Goal: Task Accomplishment & Management: Manage account settings

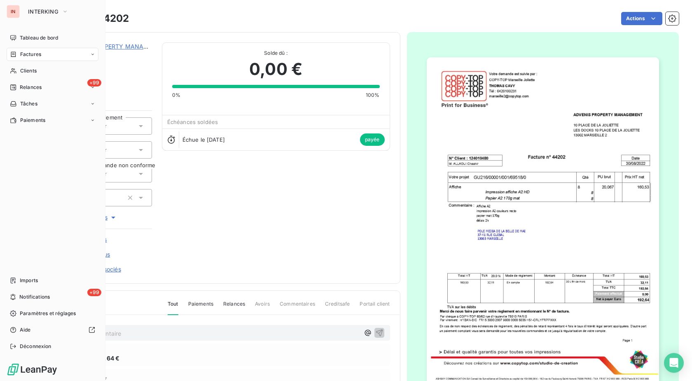
click at [22, 70] on span "Clients" at bounding box center [28, 70] width 16 height 7
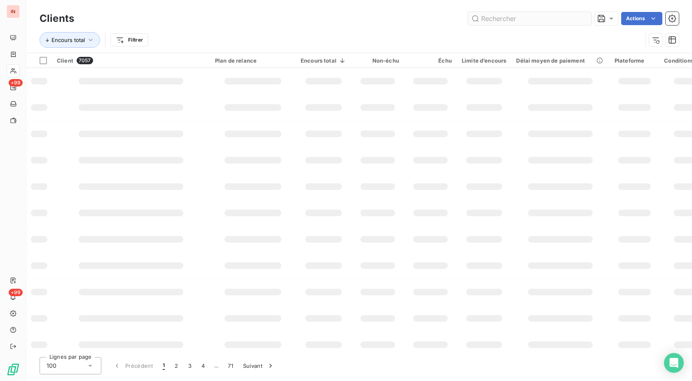
click at [483, 18] on input "text" at bounding box center [530, 18] width 124 height 13
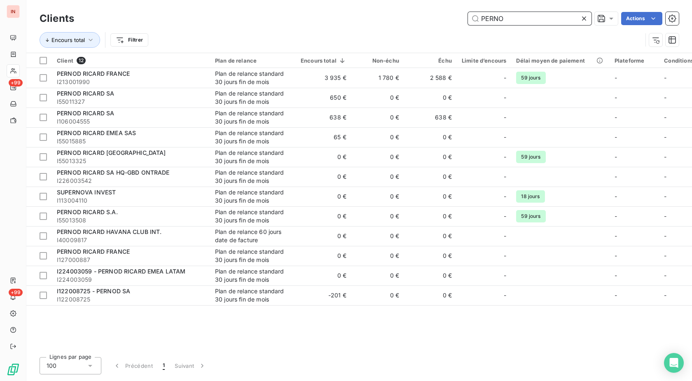
drag, startPoint x: 516, startPoint y: 16, endPoint x: 410, endPoint y: 16, distance: 105.1
click at [468, 15] on input "PERNO" at bounding box center [530, 18] width 124 height 13
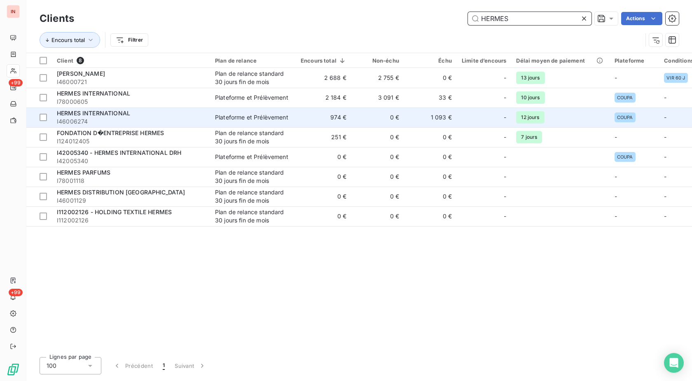
type input "HERMES"
click at [323, 117] on td "974 €" at bounding box center [324, 118] width 56 height 20
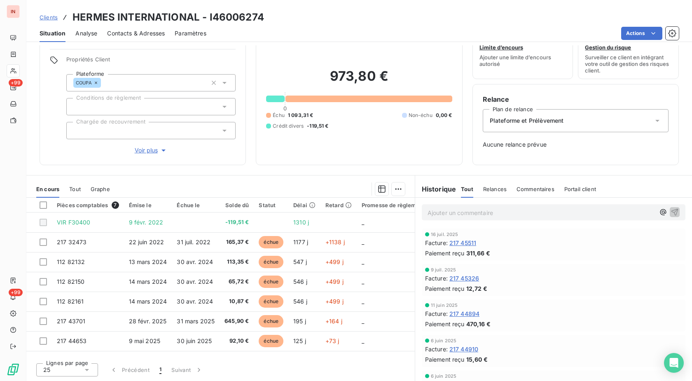
click at [237, 20] on h3 "HERMES INTERNATIONAL - I46006274" at bounding box center [169, 17] width 192 height 15
copy h3 "I46006274"
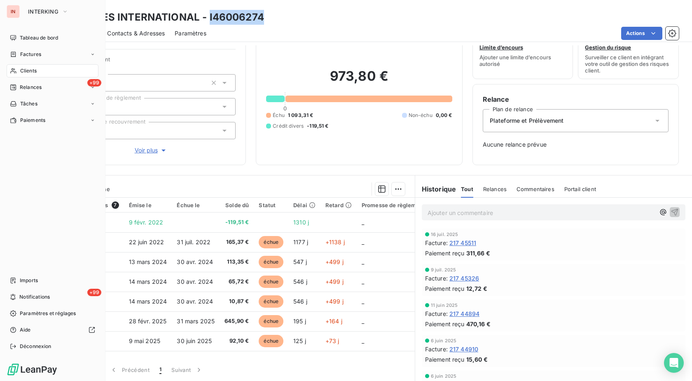
click at [19, 72] on div "Clients" at bounding box center [53, 70] width 92 height 13
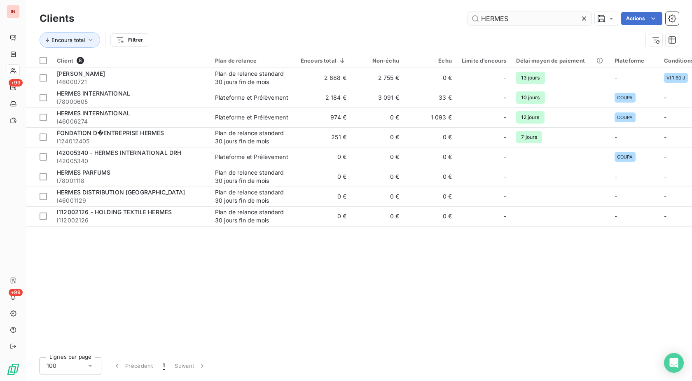
click at [584, 20] on icon at bounding box center [584, 18] width 8 height 8
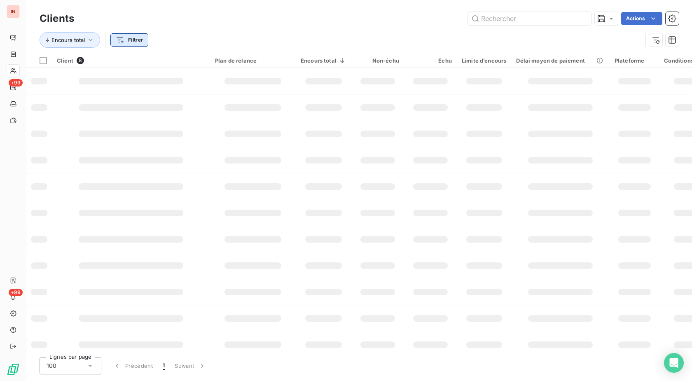
click at [139, 42] on html "IN +99 +99 Clients Actions Encours total Filtrer Client 8 Plan de relance Encou…" at bounding box center [346, 190] width 692 height 381
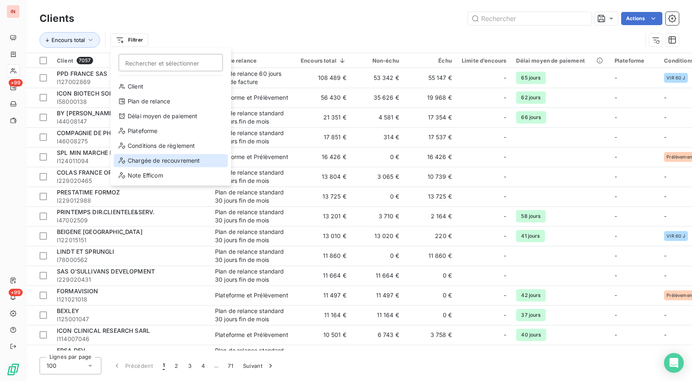
click at [144, 163] on div "Chargée de recouvrement" at bounding box center [171, 160] width 114 height 13
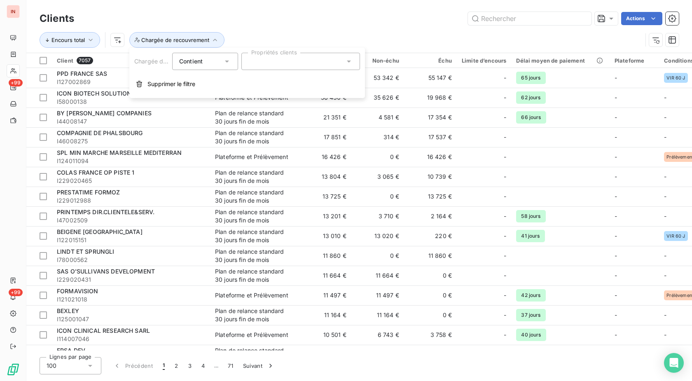
click at [270, 60] on div at bounding box center [300, 61] width 119 height 17
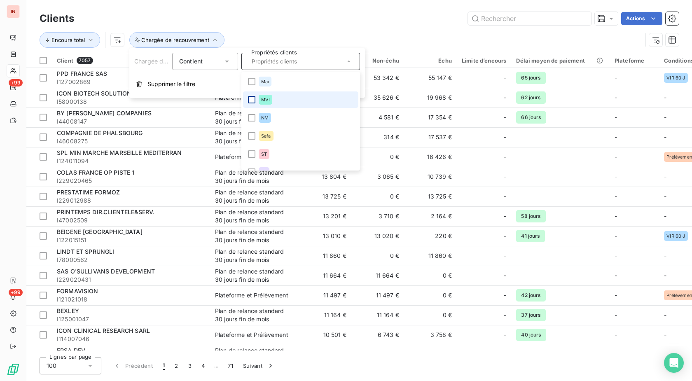
click at [254, 99] on div at bounding box center [251, 99] width 7 height 7
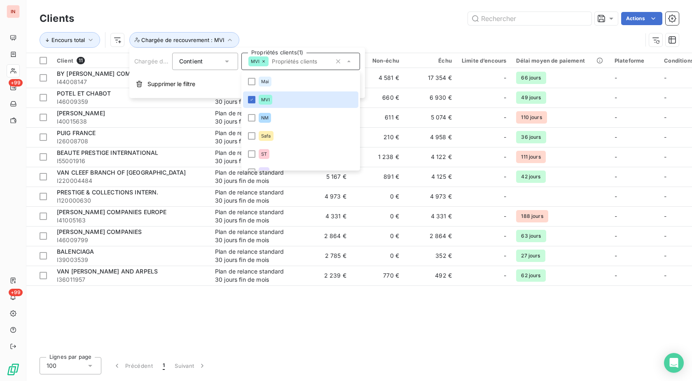
click at [301, 27] on div "Clients Actions" at bounding box center [360, 18] width 640 height 17
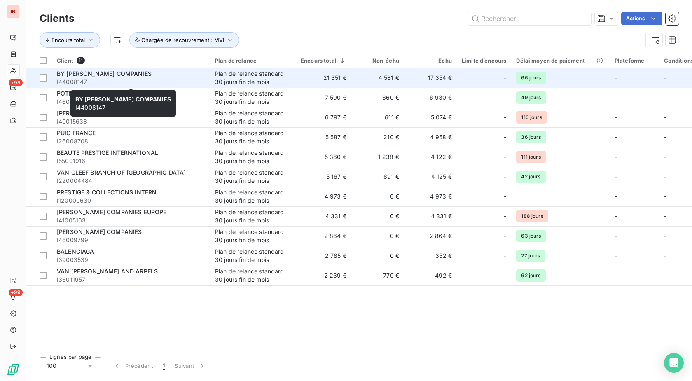
click at [152, 76] on span "BY [PERSON_NAME] COMPANIES" at bounding box center [104, 73] width 95 height 7
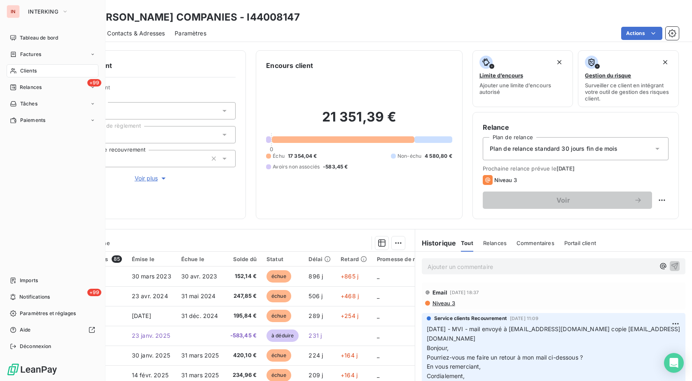
click at [19, 71] on div "Clients" at bounding box center [53, 70] width 92 height 13
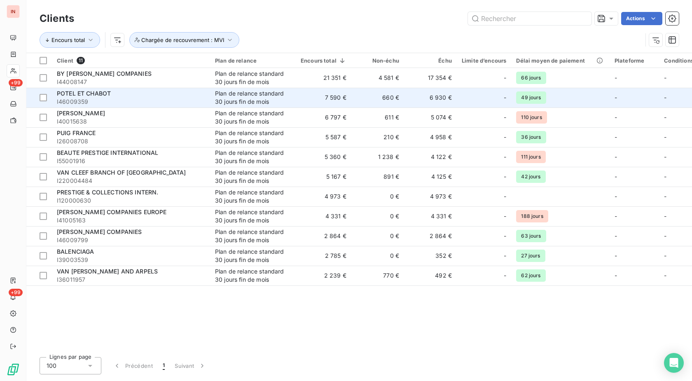
click at [154, 102] on span "I46009359" at bounding box center [131, 102] width 148 height 8
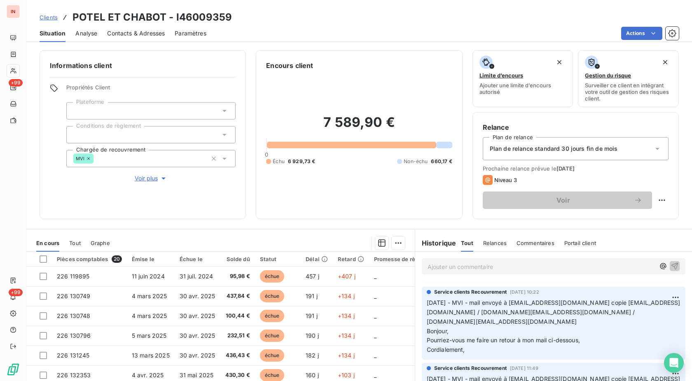
scroll to position [84, 0]
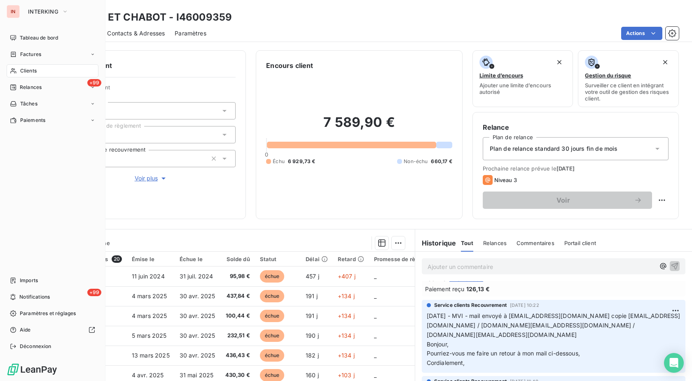
click at [21, 70] on span "Clients" at bounding box center [28, 70] width 16 height 7
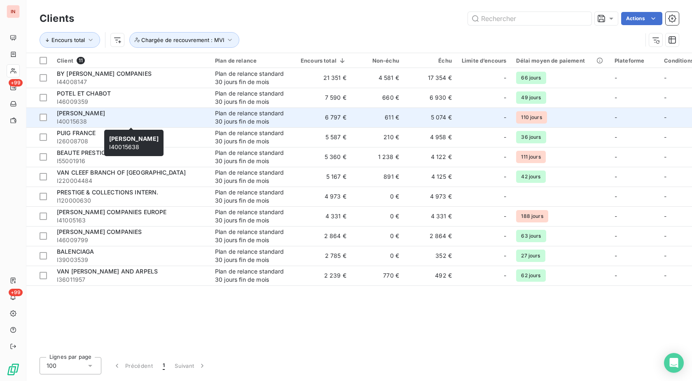
click at [122, 115] on div "[PERSON_NAME]" at bounding box center [131, 113] width 148 height 8
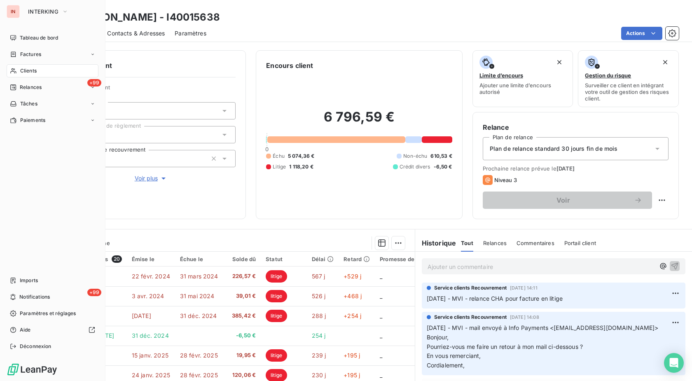
click at [19, 69] on div "Clients" at bounding box center [53, 70] width 92 height 13
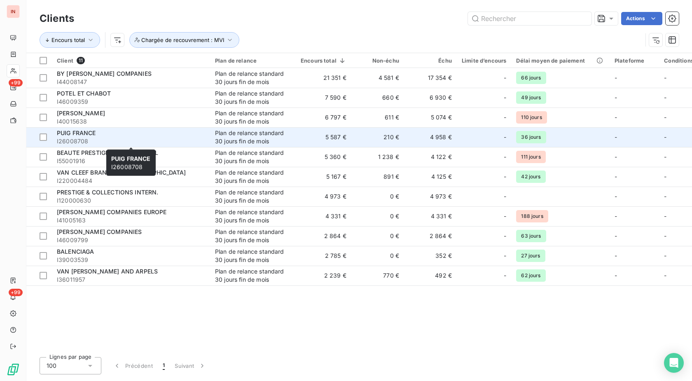
click at [122, 140] on span "I26008708" at bounding box center [131, 141] width 148 height 8
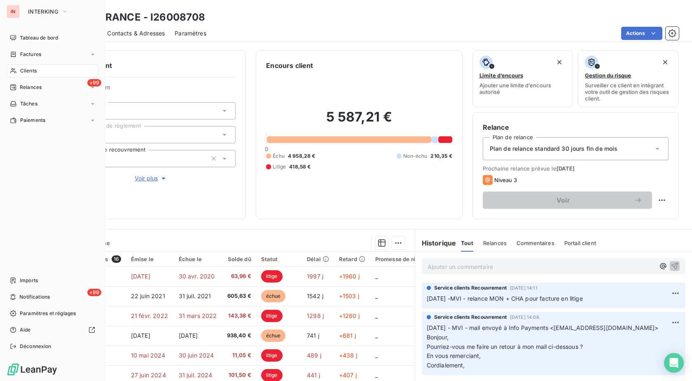
click at [16, 74] on icon at bounding box center [13, 71] width 7 height 7
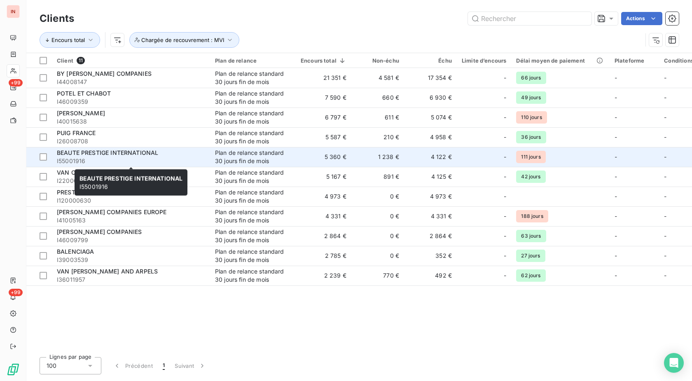
click at [194, 159] on span "I55001916" at bounding box center [131, 161] width 148 height 8
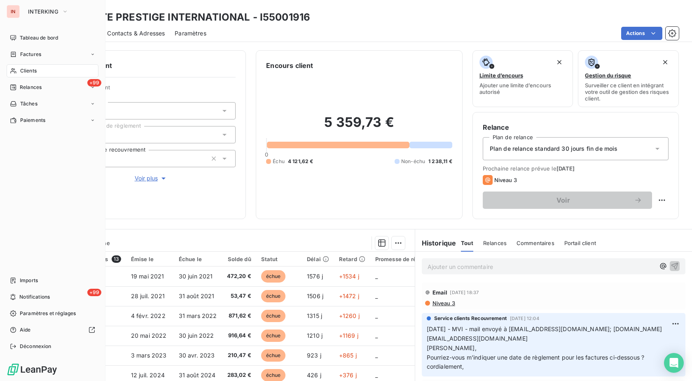
click at [19, 72] on div "Clients" at bounding box center [53, 70] width 92 height 13
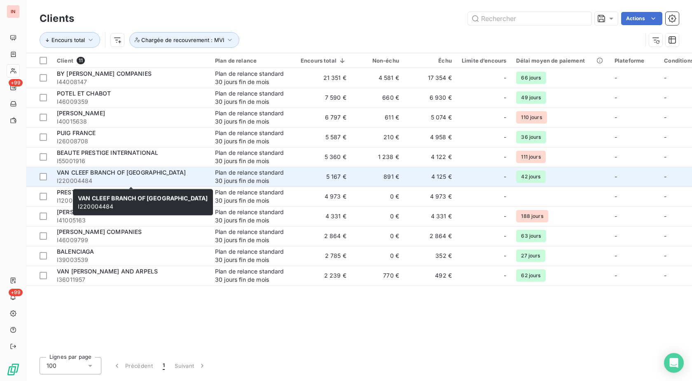
click at [141, 178] on span "I220004484" at bounding box center [131, 181] width 148 height 8
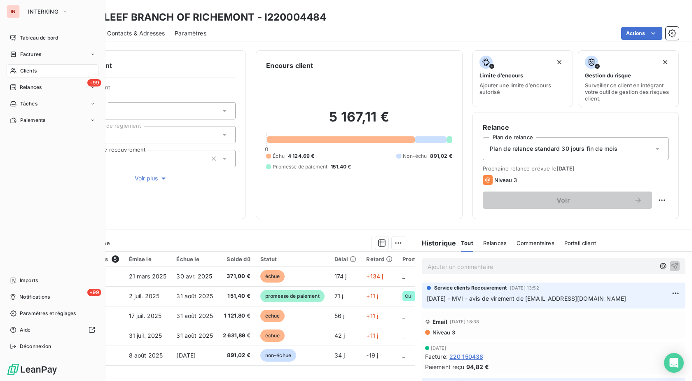
click at [16, 70] on icon at bounding box center [13, 71] width 7 height 7
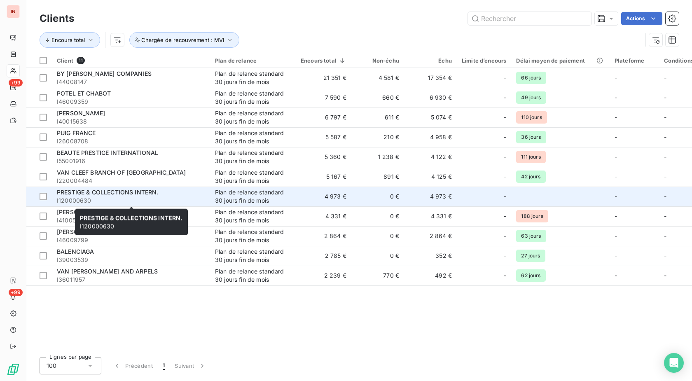
click at [172, 198] on span "I120000630" at bounding box center [131, 201] width 148 height 8
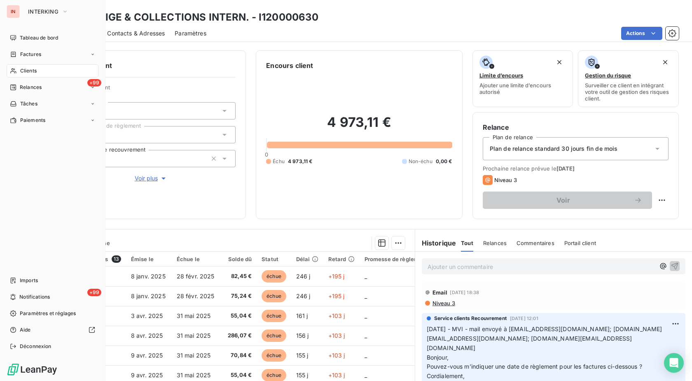
click at [21, 72] on span "Clients" at bounding box center [28, 70] width 16 height 7
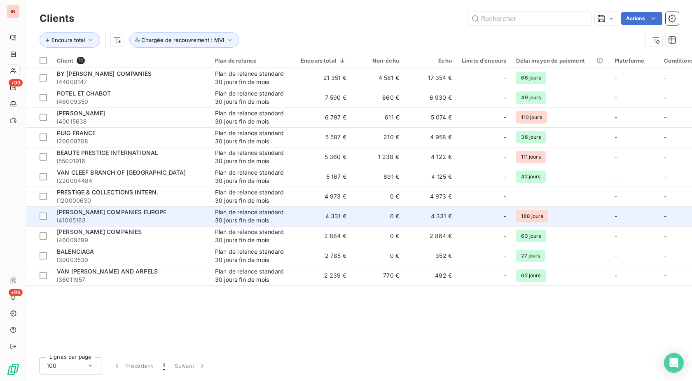
click at [127, 214] on span "[PERSON_NAME] COMPANIES EUROPE" at bounding box center [112, 212] width 110 height 7
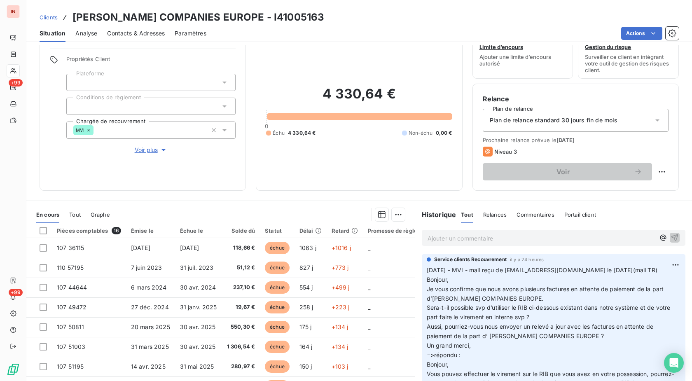
scroll to position [42, 0]
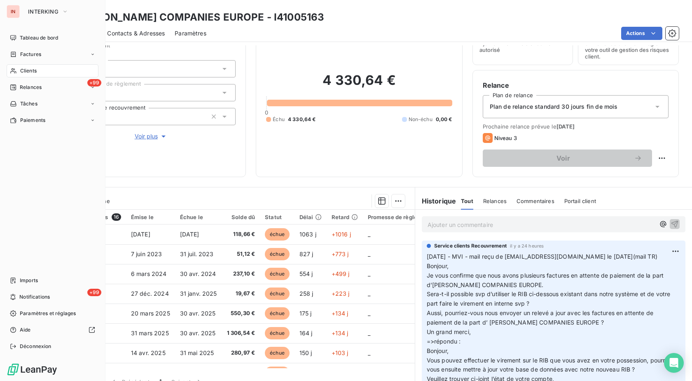
click at [14, 68] on icon at bounding box center [13, 71] width 7 height 7
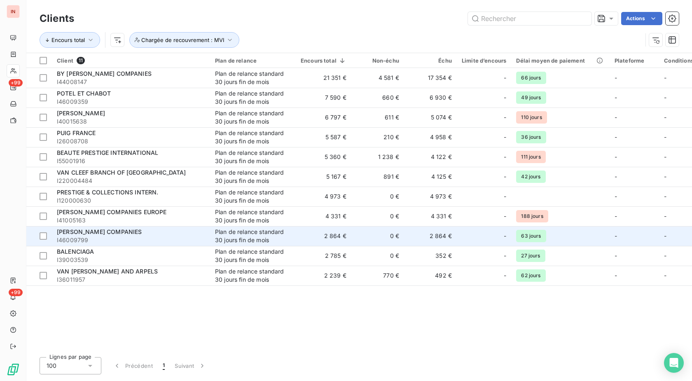
click at [209, 236] on td "[PERSON_NAME] COMPANIES I46009799" at bounding box center [131, 236] width 158 height 20
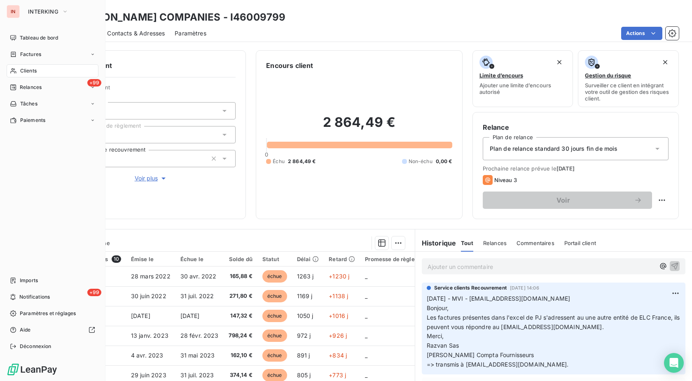
click at [20, 69] on div "Clients" at bounding box center [53, 70] width 92 height 13
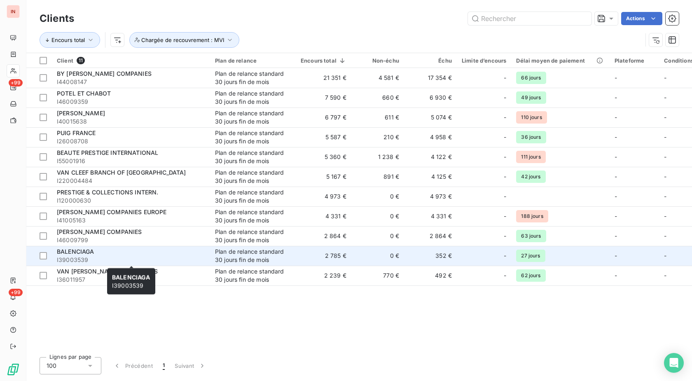
click at [138, 254] on div "BALENCIAGA" at bounding box center [131, 252] width 148 height 8
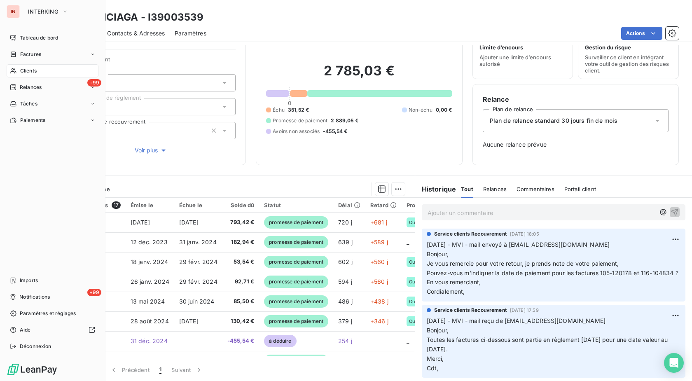
click at [23, 72] on span "Clients" at bounding box center [28, 70] width 16 height 7
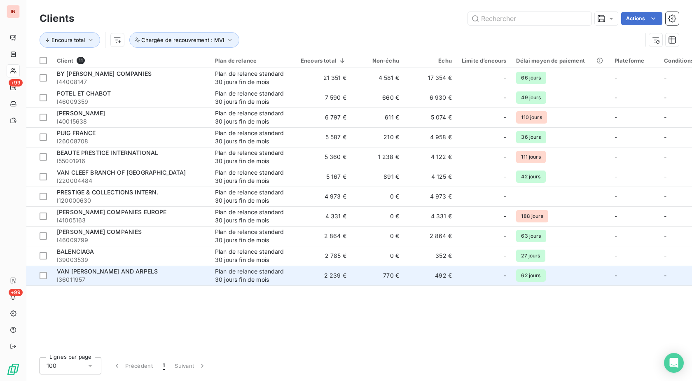
click at [148, 275] on div "VAN [PERSON_NAME] AND ARPELS" at bounding box center [131, 271] width 148 height 8
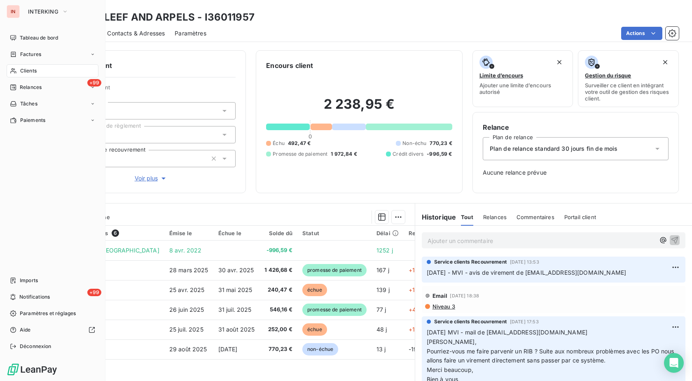
click at [21, 69] on span "Clients" at bounding box center [28, 70] width 16 height 7
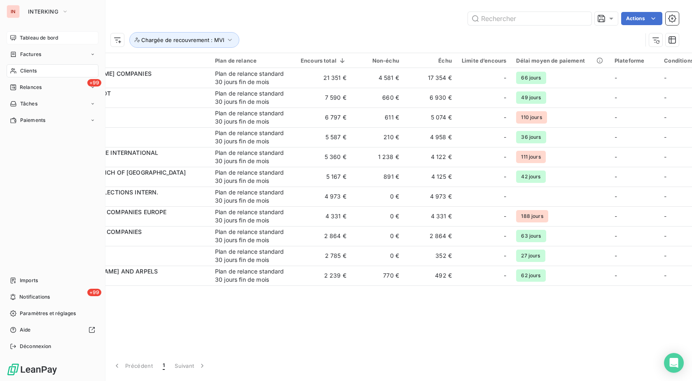
click at [23, 37] on span "Tableau de bord" at bounding box center [39, 37] width 38 height 7
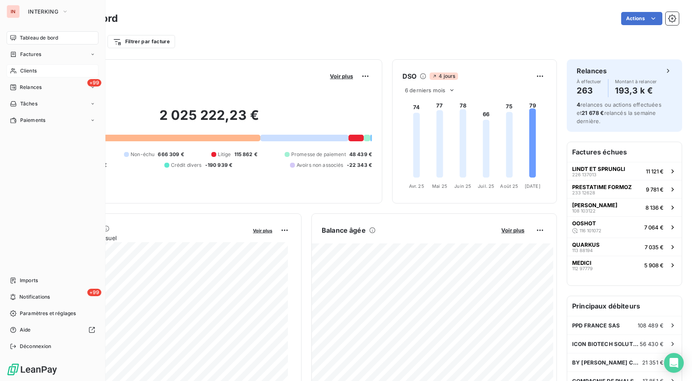
click at [23, 74] on span "Clients" at bounding box center [28, 70] width 16 height 7
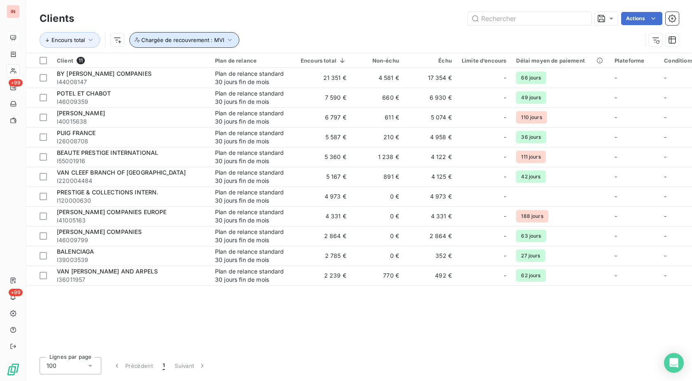
click at [218, 41] on span "Chargée de recouvrement : MVI" at bounding box center [182, 40] width 83 height 7
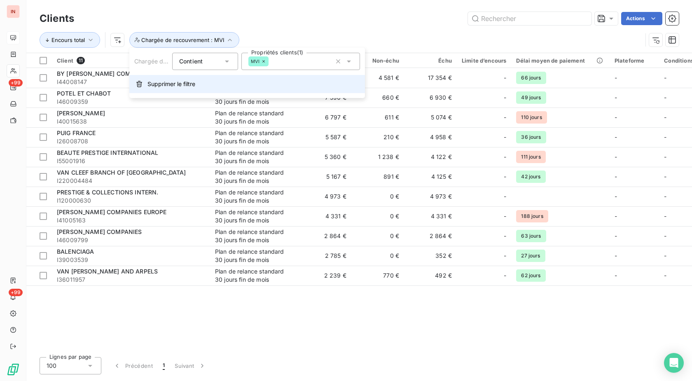
click at [182, 89] on button "Supprimer le filtre" at bounding box center [247, 84] width 236 height 18
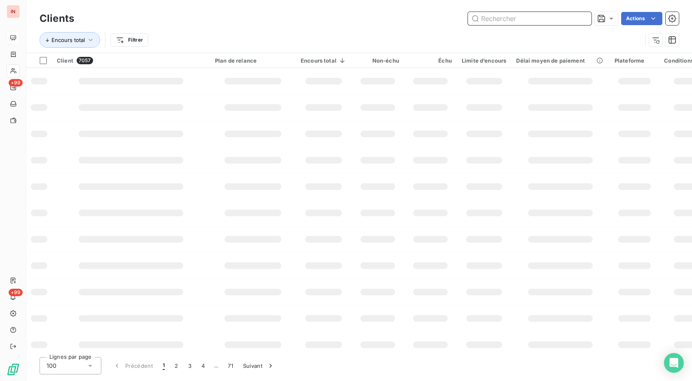
click at [524, 19] on input "text" at bounding box center [530, 18] width 124 height 13
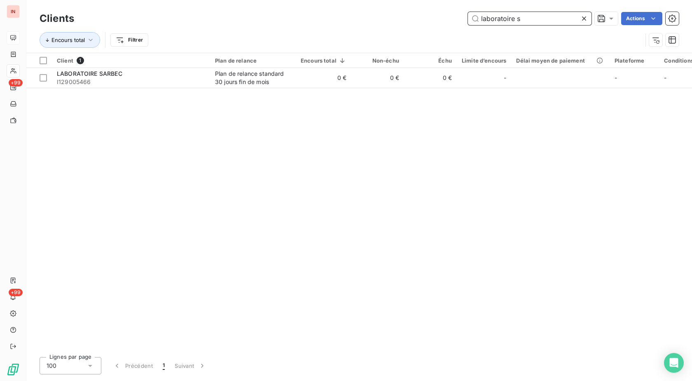
drag, startPoint x: 525, startPoint y: 18, endPoint x: 414, endPoint y: 27, distance: 111.2
click at [468, 25] on input "laboratoire s" at bounding box center [530, 18] width 124 height 13
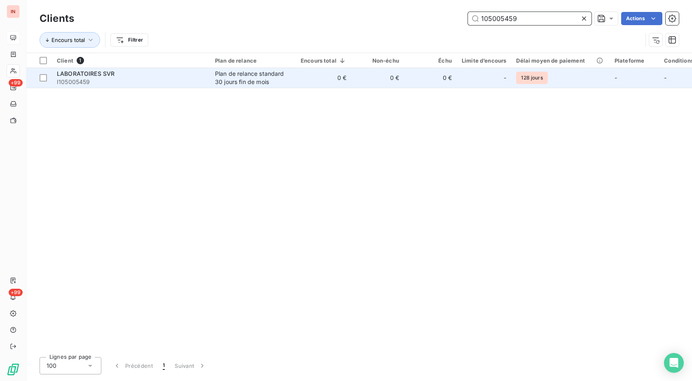
type input "105005459"
click at [260, 78] on div "Plan de relance standard 30 jours fin de mois" at bounding box center [253, 78] width 76 height 16
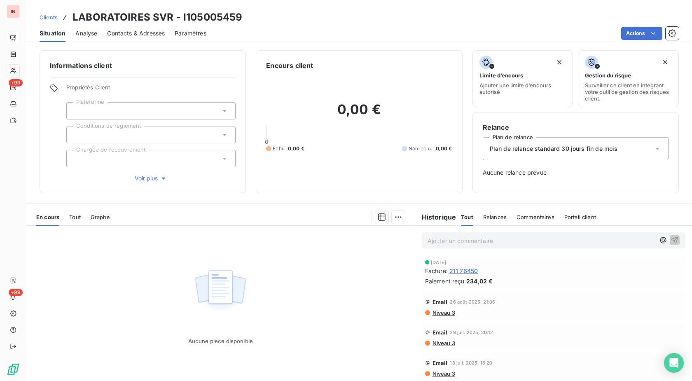
click at [467, 273] on span "211 76450" at bounding box center [464, 271] width 28 height 9
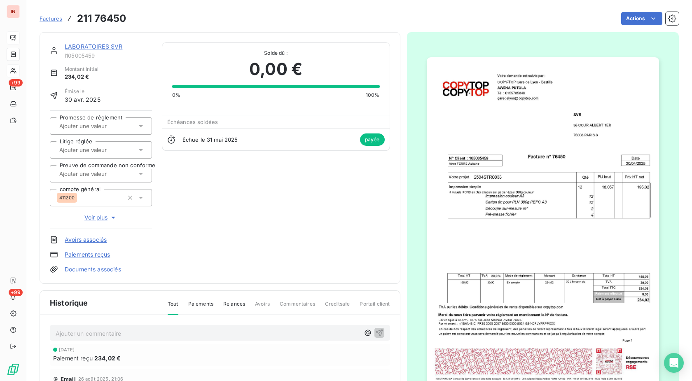
click at [87, 46] on link "LABORATOIRES SVR" at bounding box center [94, 46] width 58 height 7
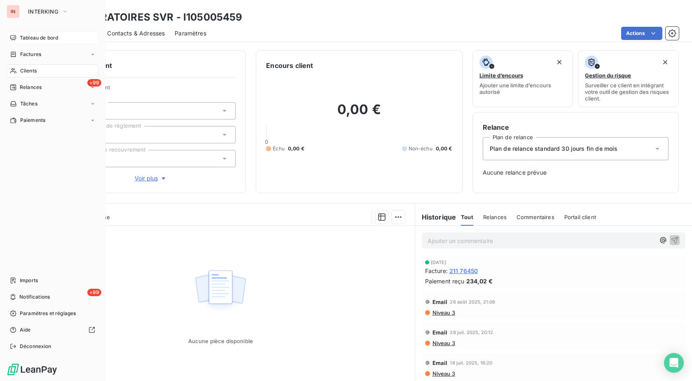
click at [21, 71] on span "Clients" at bounding box center [28, 70] width 16 height 7
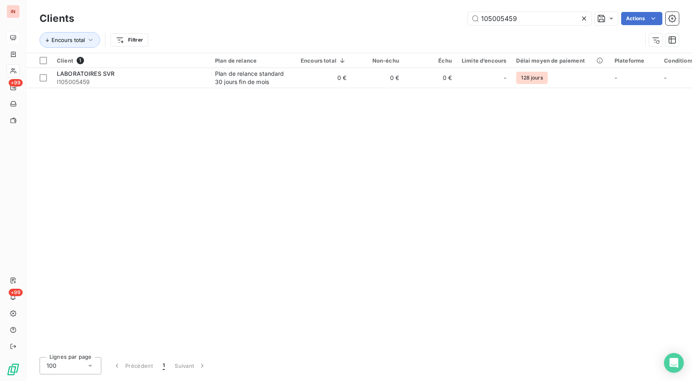
drag, startPoint x: 522, startPoint y: 18, endPoint x: 420, endPoint y: 18, distance: 102.2
click at [468, 17] on input "105005459" at bounding box center [530, 18] width 124 height 13
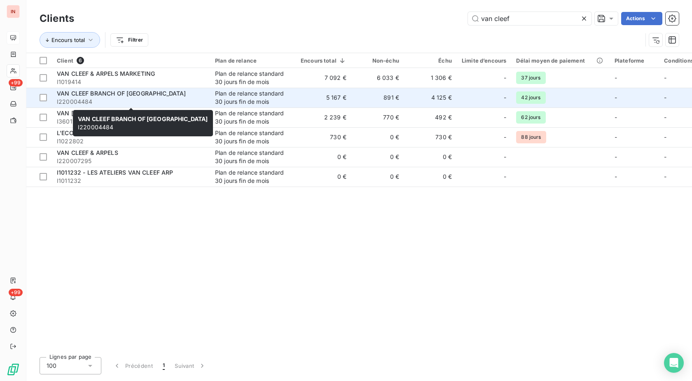
type input "van cleef"
click at [185, 98] on span "I220004484" at bounding box center [131, 102] width 148 height 8
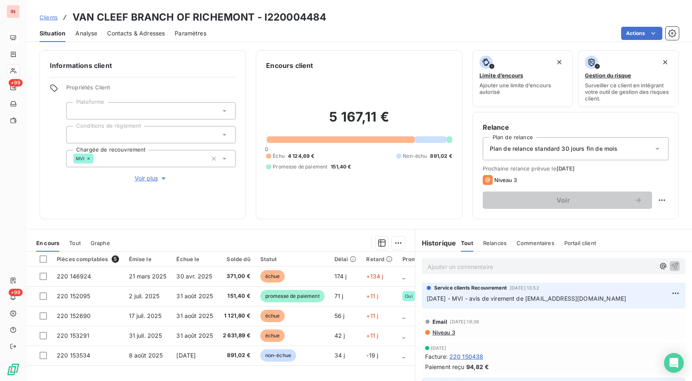
click at [467, 266] on p "Ajouter un commentaire ﻿" at bounding box center [541, 267] width 227 height 10
click at [495, 262] on p "[DATE] - MVI -" at bounding box center [541, 266] width 227 height 9
click at [505, 271] on p "[DATE] - MVI - mail reçu de [EMAIL_ADDRESS][DOMAIN_NAME]" at bounding box center [541, 266] width 227 height 9
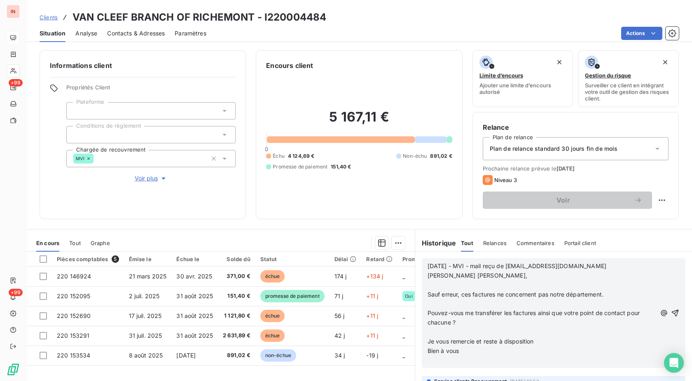
click at [434, 287] on p "﻿" at bounding box center [542, 285] width 229 height 9
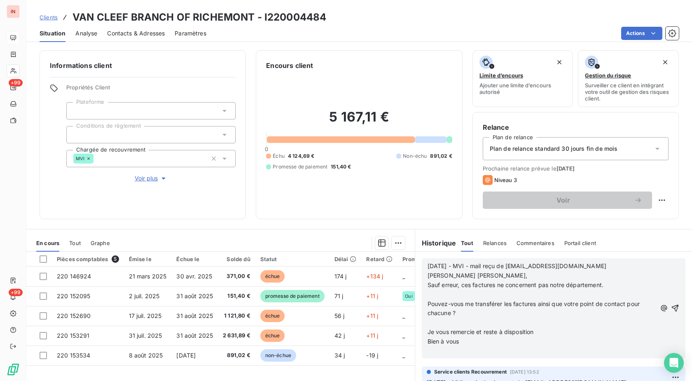
click at [437, 298] on p "﻿" at bounding box center [542, 294] width 229 height 9
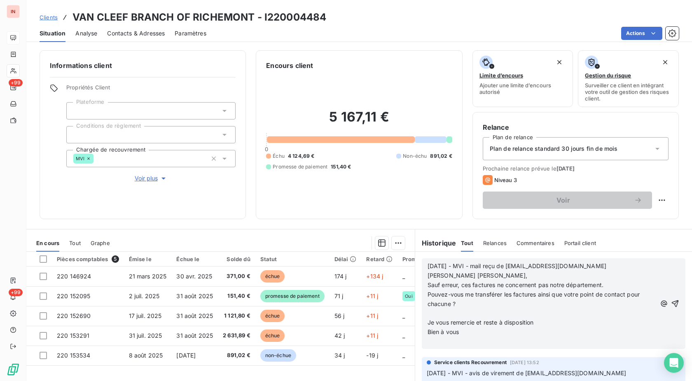
click at [434, 314] on p "﻿" at bounding box center [542, 313] width 229 height 9
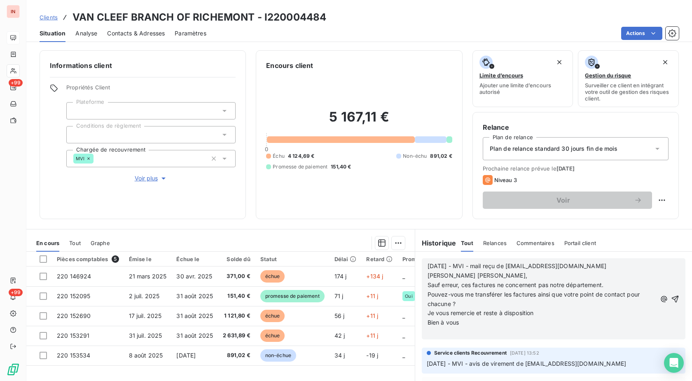
click at [434, 335] on p "﻿" at bounding box center [542, 332] width 229 height 9
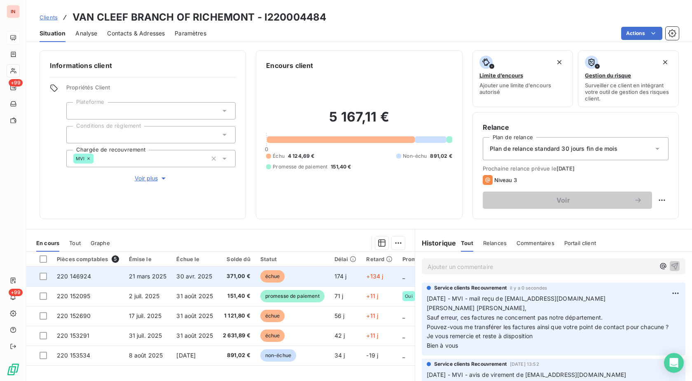
click at [229, 279] on span "371,00 €" at bounding box center [237, 276] width 28 height 8
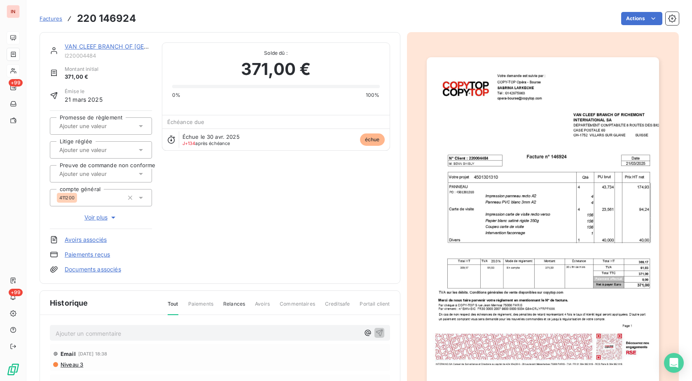
click at [98, 270] on link "Documents associés" at bounding box center [93, 269] width 56 height 8
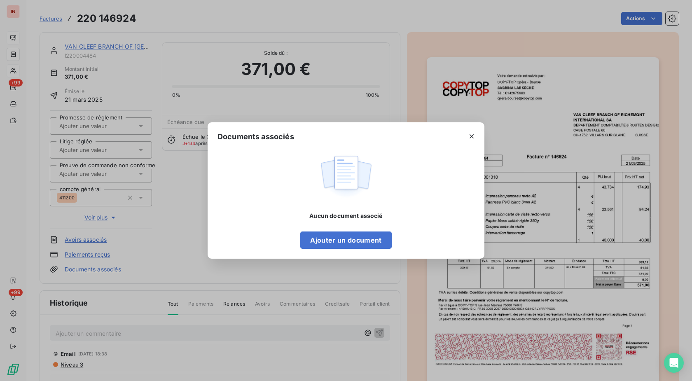
click at [259, 280] on div "Documents associés Aucun document associé Ajouter un document" at bounding box center [346, 190] width 692 height 381
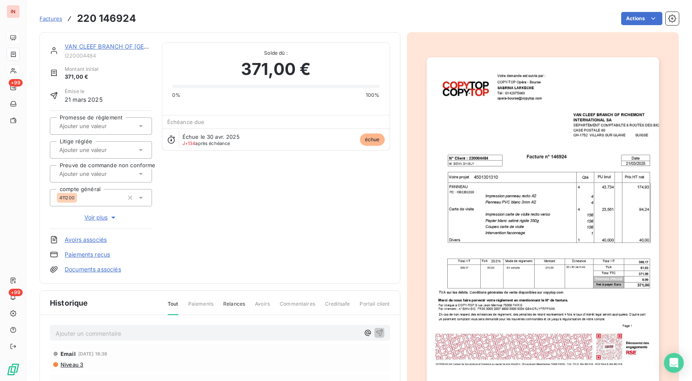
click at [129, 45] on link "VAN CLEEF BRANCH OF [GEOGRAPHIC_DATA]" at bounding box center [130, 46] width 130 height 7
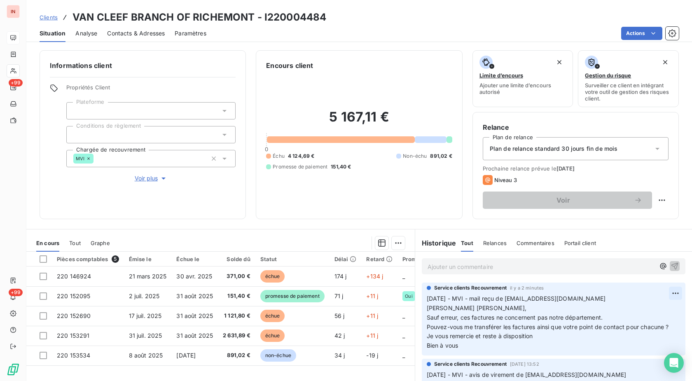
click at [666, 292] on html "IN +99 +99 Clients VAN CLEEF BRANCH OF RICHEMONT - I220004484 Situation Analyse…" at bounding box center [346, 190] width 692 height 381
click at [641, 308] on div "Editer" at bounding box center [642, 311] width 46 height 13
click at [471, 351] on p "[DATE] - MVI - mail reçu de [EMAIL_ADDRESS][DOMAIN_NAME] [PERSON_NAME] Madame, …" at bounding box center [548, 322] width 242 height 56
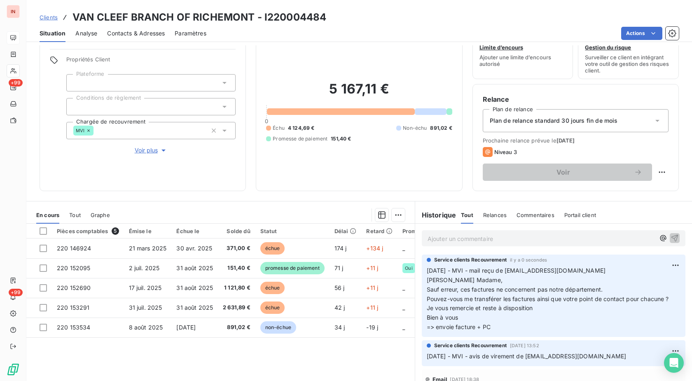
scroll to position [54, 0]
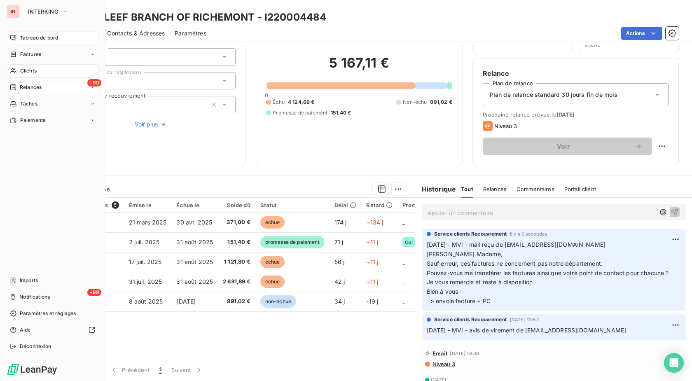
click at [16, 70] on icon at bounding box center [13, 71] width 7 height 7
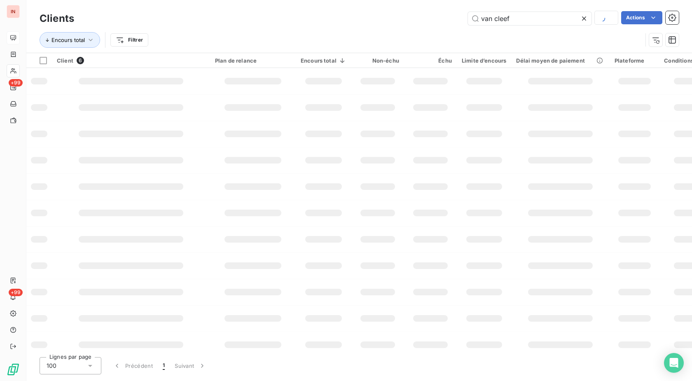
drag, startPoint x: 518, startPoint y: 18, endPoint x: 388, endPoint y: 17, distance: 129.8
click at [468, 17] on input "van cleef" at bounding box center [530, 18] width 124 height 13
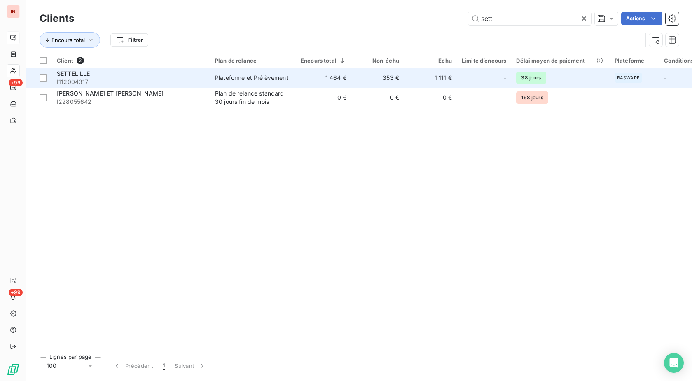
type input "sett"
click at [234, 75] on div "Plateforme et Prélèvement" at bounding box center [251, 78] width 73 height 8
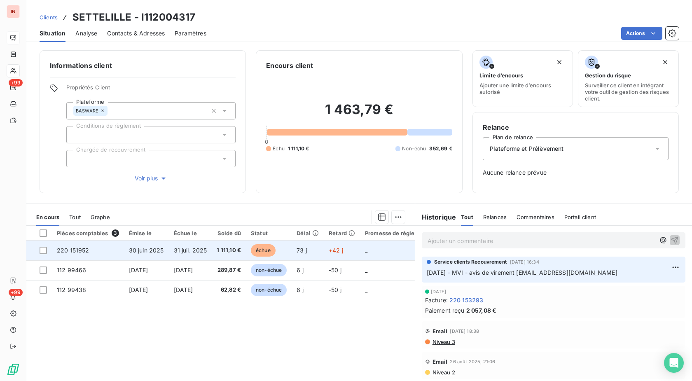
click at [253, 250] on span "échue" at bounding box center [263, 250] width 25 height 12
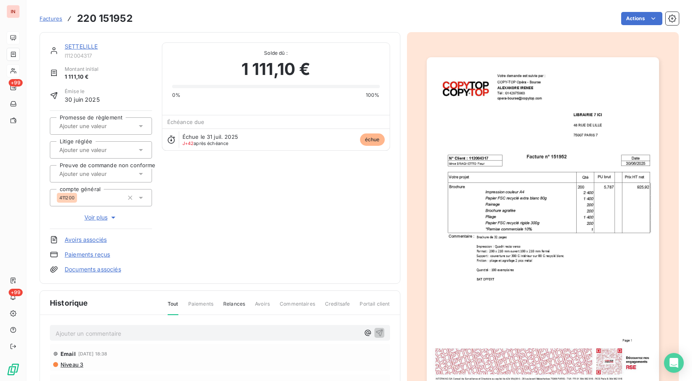
click at [558, 210] on img "button" at bounding box center [543, 221] width 232 height 328
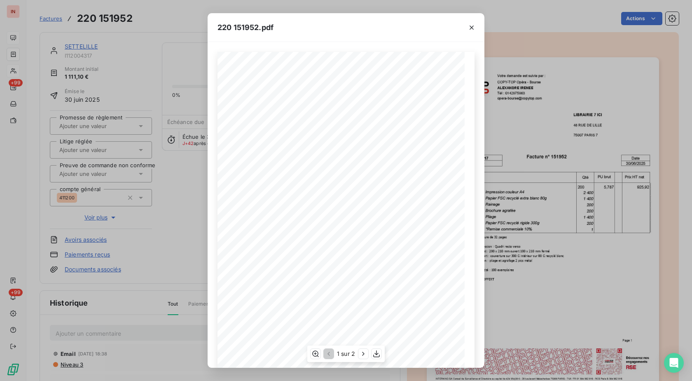
scroll to position [51, 0]
click at [361, 352] on icon "button" at bounding box center [363, 354] width 8 height 8
drag, startPoint x: 188, startPoint y: 197, endPoint x: 203, endPoint y: 203, distance: 15.5
click at [189, 197] on div "220 151952.pdf [STREET_ADDRESS] 7 LIBRAIRIE 7 ICI Tél : [PHONE_NUMBER] Votre de…" at bounding box center [346, 190] width 692 height 381
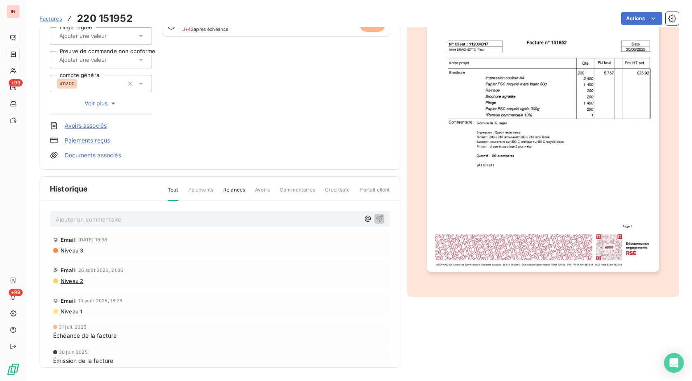
scroll to position [0, 0]
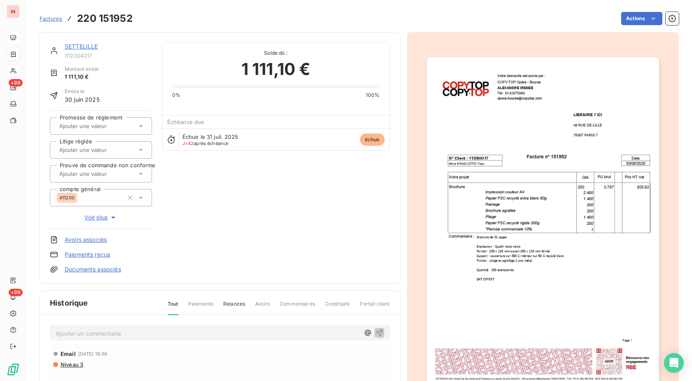
click at [86, 44] on link "SETTELILLE" at bounding box center [81, 46] width 33 height 7
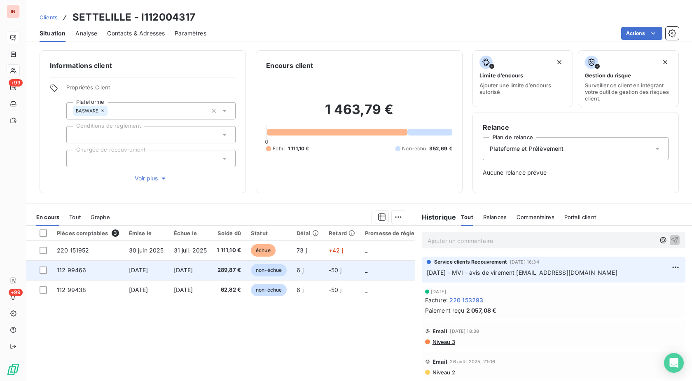
click at [193, 270] on span "[DATE]" at bounding box center [183, 270] width 19 height 7
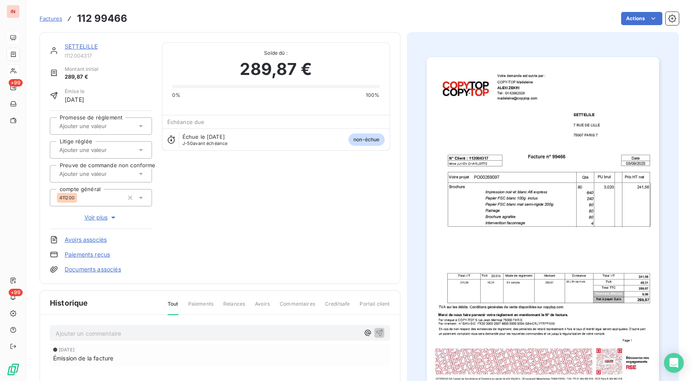
click at [89, 47] on link "SETTELILLE" at bounding box center [81, 46] width 33 height 7
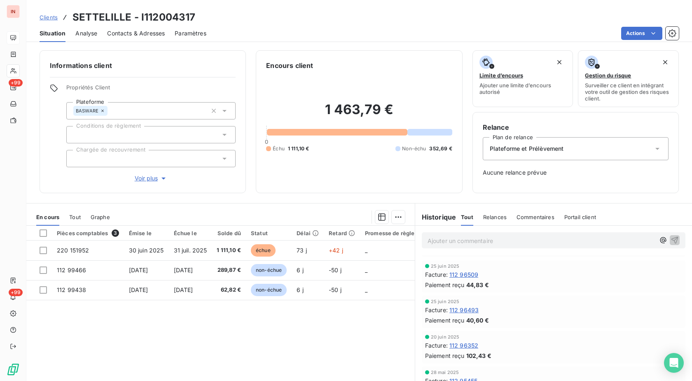
scroll to position [534, 0]
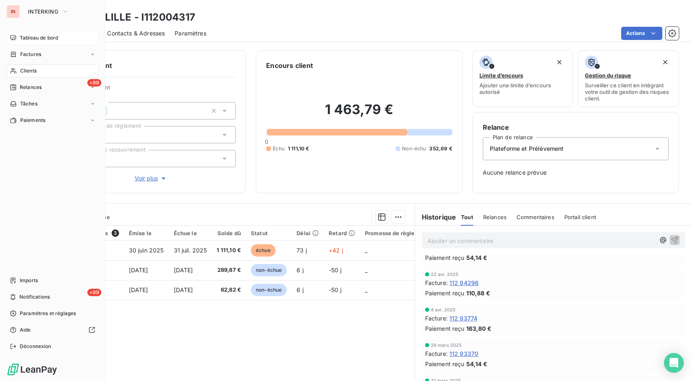
click at [21, 70] on span "Clients" at bounding box center [28, 70] width 16 height 7
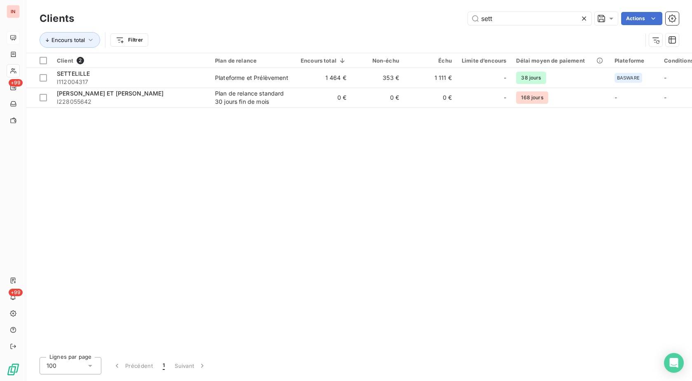
click at [468, 23] on input "sett" at bounding box center [530, 18] width 124 height 13
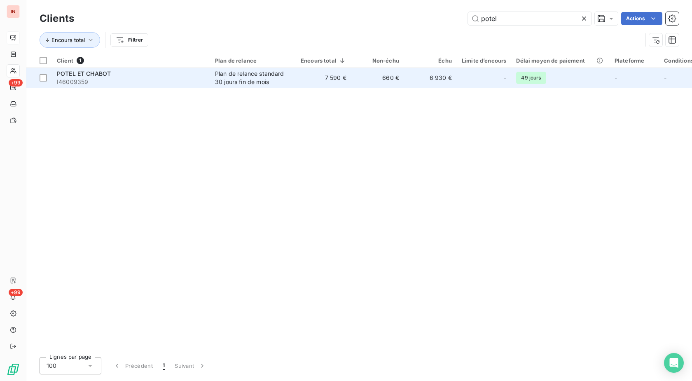
type input "potel"
click at [301, 80] on td "7 590 €" at bounding box center [324, 78] width 56 height 20
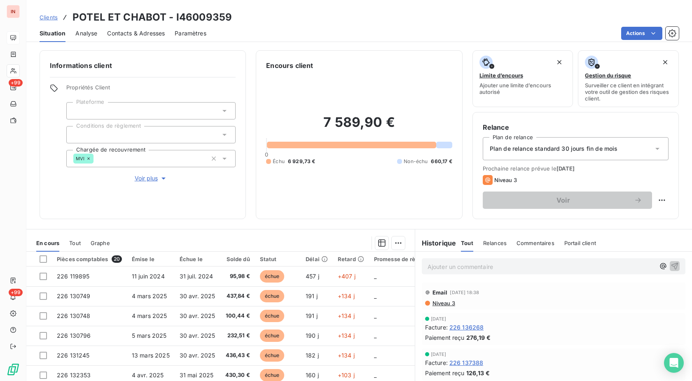
scroll to position [54, 0]
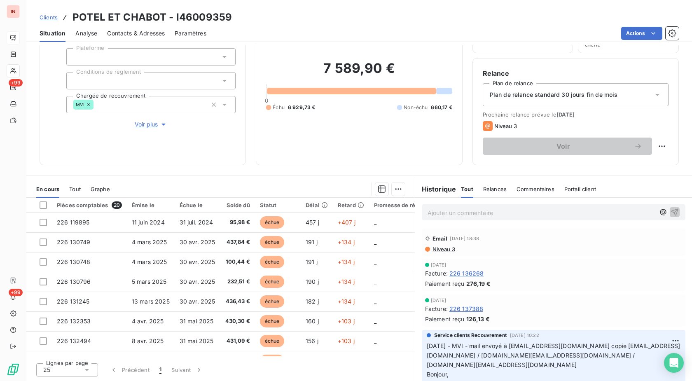
click at [212, 19] on h3 "POTEL ET CHABOT - I46009359" at bounding box center [152, 17] width 159 height 15
copy h3 "I46009359"
click at [455, 214] on p "Ajouter un commentaire ﻿" at bounding box center [541, 213] width 227 height 10
click at [536, 212] on p "[DATE] - MVI - mail reçu de" at bounding box center [541, 212] width 227 height 9
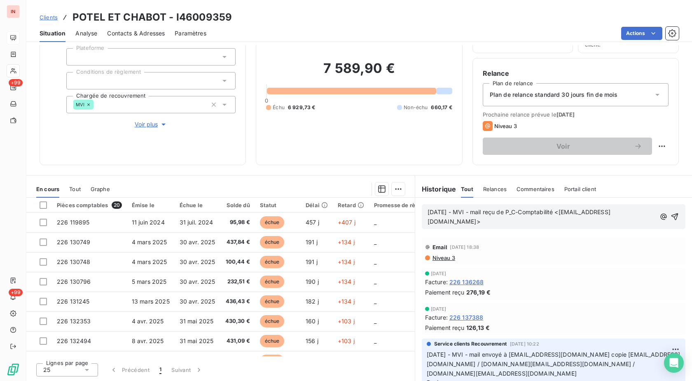
click at [497, 227] on p "[DATE] - MVI - mail reçu de P_C-Comptabilité <[EMAIL_ADDRESS][DOMAIN_NAME]>" at bounding box center [542, 217] width 228 height 19
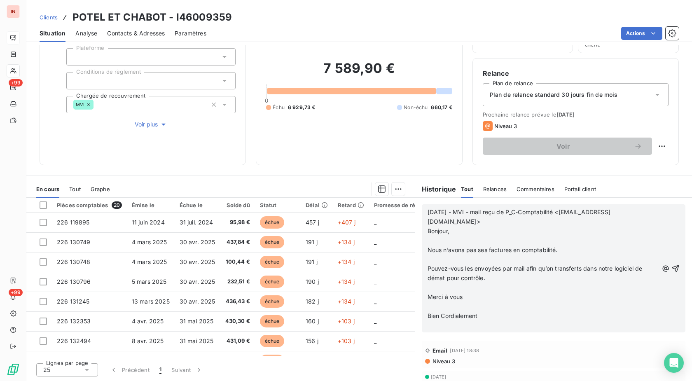
click at [453, 239] on p at bounding box center [543, 240] width 231 height 9
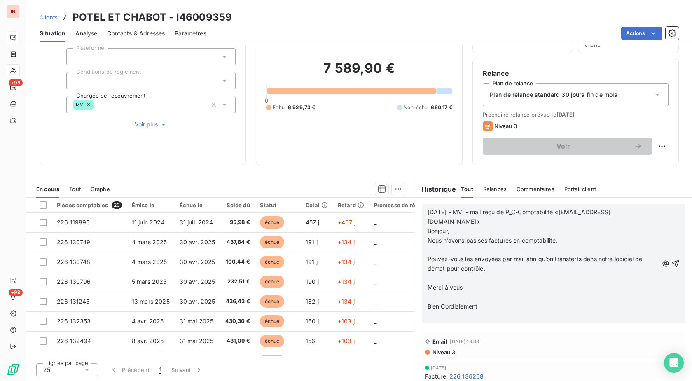
click at [443, 251] on p at bounding box center [543, 250] width 231 height 9
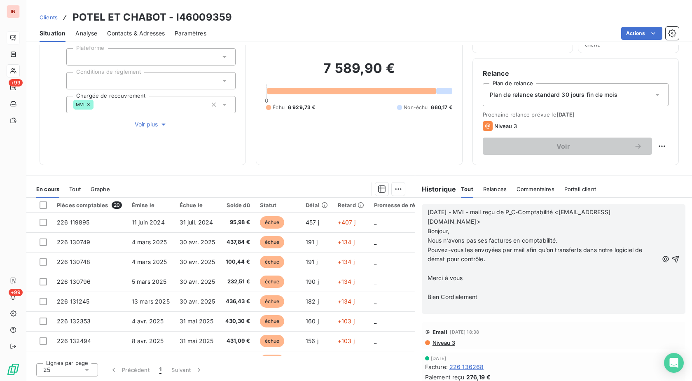
click at [441, 268] on p at bounding box center [543, 268] width 231 height 9
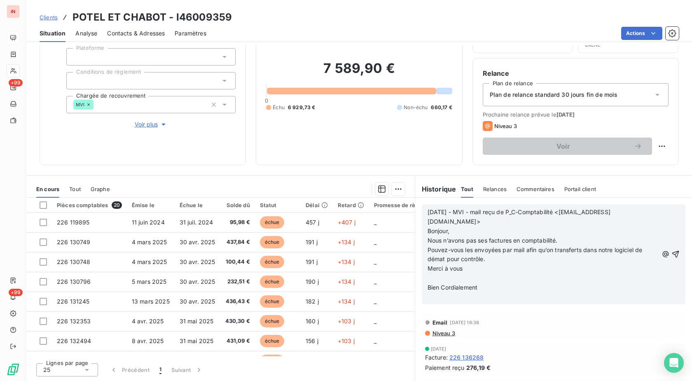
click at [439, 279] on p at bounding box center [543, 278] width 231 height 9
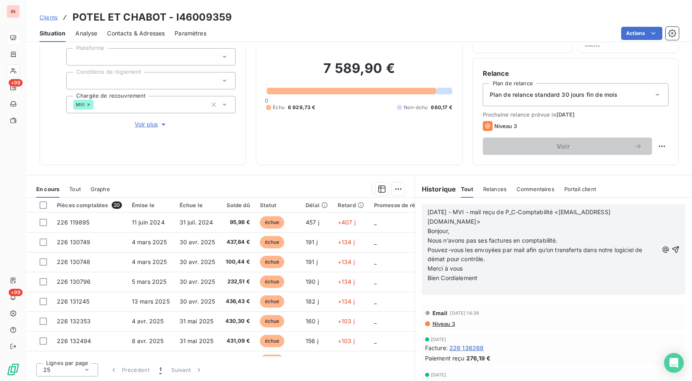
click at [440, 290] on p "﻿" at bounding box center [543, 287] width 231 height 9
click at [434, 293] on p "=> repondu :" at bounding box center [543, 287] width 231 height 9
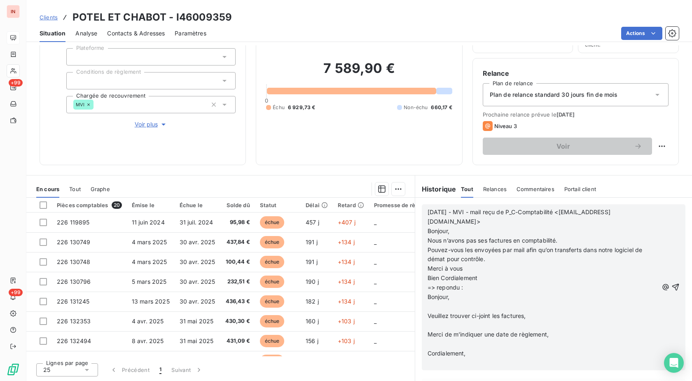
click at [441, 309] on p "﻿" at bounding box center [543, 306] width 231 height 9
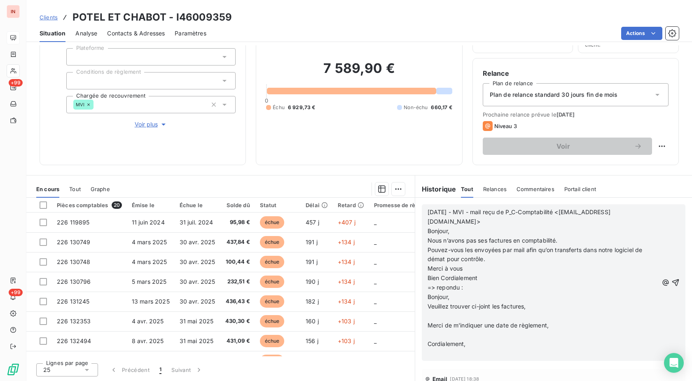
click at [441, 316] on p "﻿" at bounding box center [543, 316] width 231 height 9
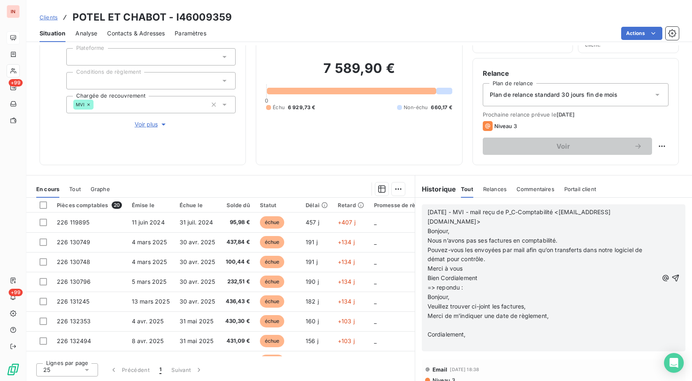
click at [442, 324] on p "﻿" at bounding box center [543, 325] width 231 height 9
click at [445, 333] on p "﻿" at bounding box center [543, 334] width 231 height 9
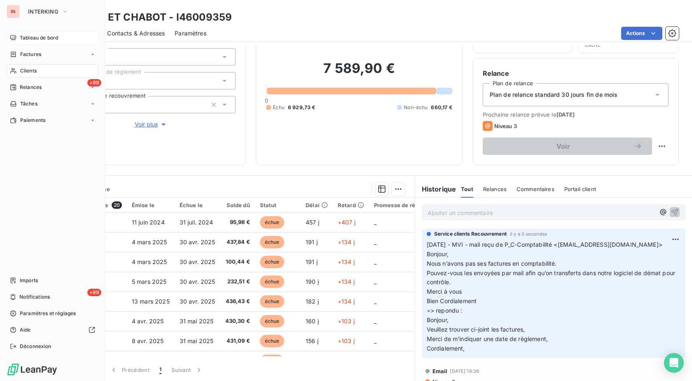
click at [29, 69] on span "Clients" at bounding box center [28, 70] width 16 height 7
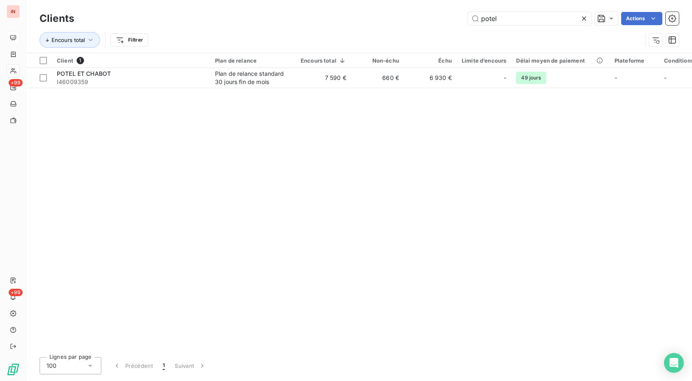
click at [468, 25] on input "potel" at bounding box center [530, 18] width 124 height 13
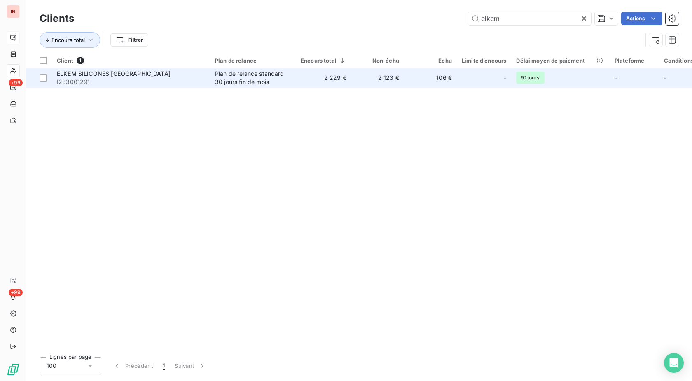
type input "elkem"
click at [320, 77] on td "2 229 €" at bounding box center [324, 78] width 56 height 20
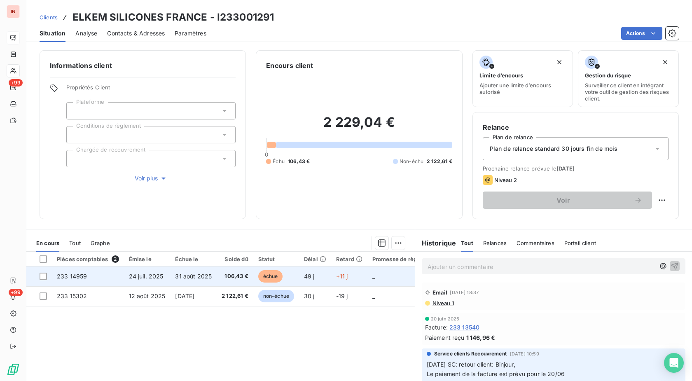
click at [230, 279] on span "106,43 €" at bounding box center [235, 276] width 27 height 8
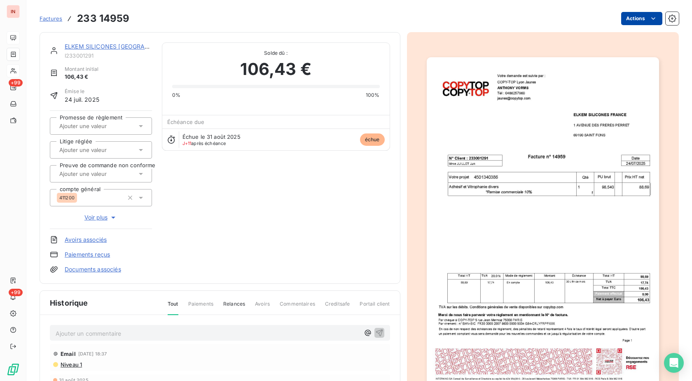
click at [641, 20] on html "IN +99 +99 Factures 233 14959 Actions ELKEM SILICONES FRANCE I233001291 Montant…" at bounding box center [346, 190] width 692 height 381
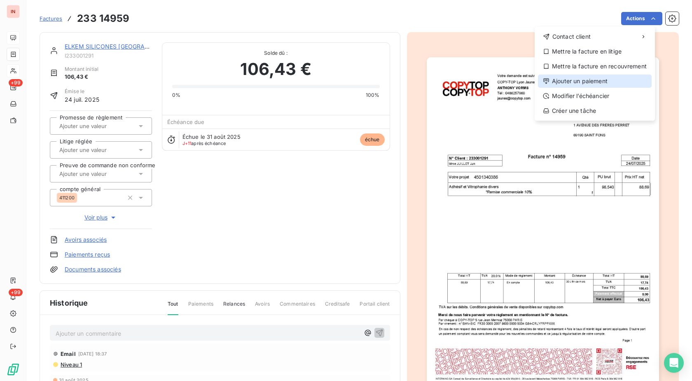
click at [582, 81] on div "Ajouter un paiement" at bounding box center [595, 81] width 114 height 13
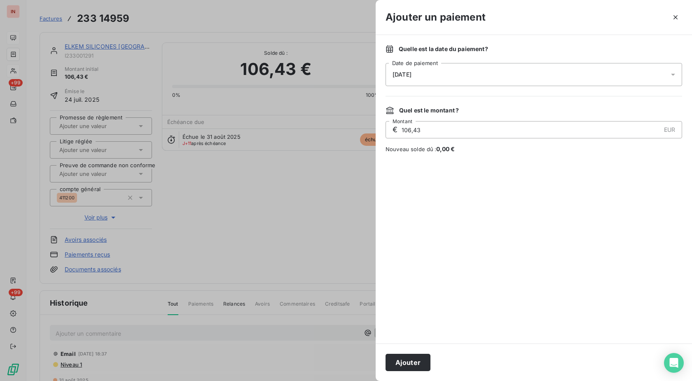
click at [574, 78] on div "[DATE]" at bounding box center [534, 74] width 297 height 23
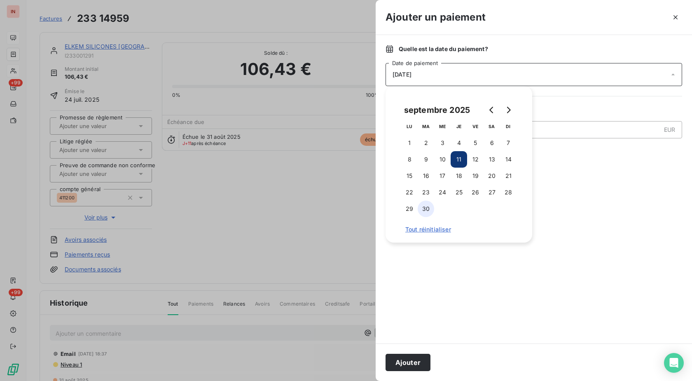
click at [427, 206] on button "30" at bounding box center [426, 209] width 16 height 16
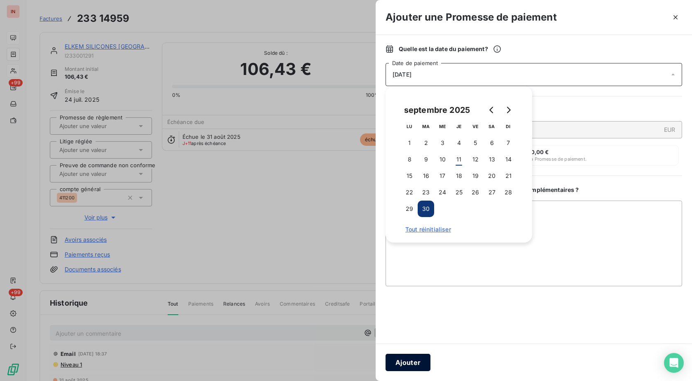
click at [418, 365] on button "Ajouter" at bounding box center [408, 362] width 45 height 17
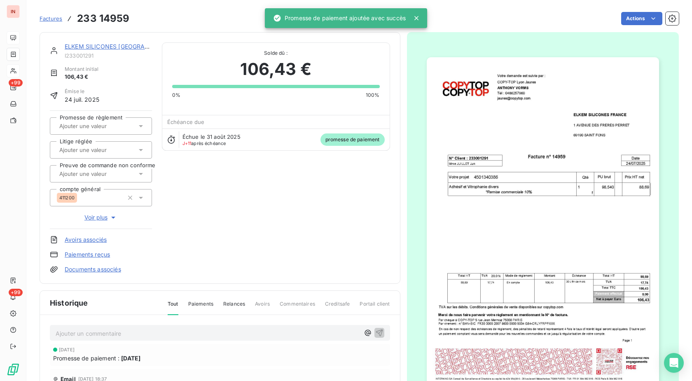
click at [89, 124] on input "text" at bounding box center [100, 125] width 83 height 7
click at [96, 140] on li "Oui" at bounding box center [101, 148] width 102 height 20
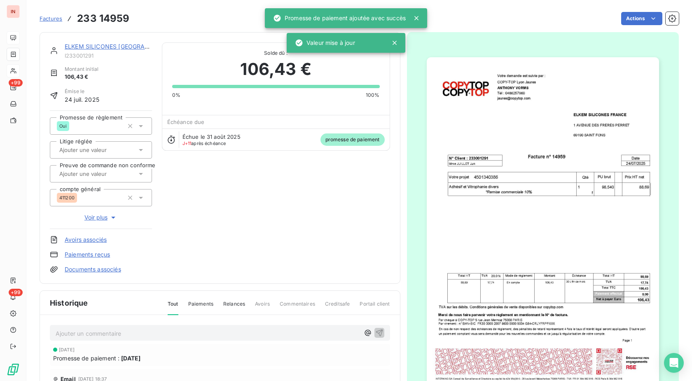
click at [116, 48] on link "ELKEM SILICONES [GEOGRAPHIC_DATA]" at bounding box center [122, 46] width 114 height 7
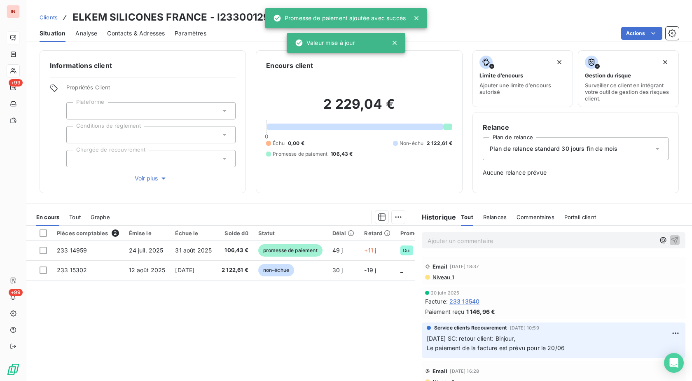
click at [485, 243] on p "Ajouter un commentaire ﻿" at bounding box center [541, 241] width 227 height 10
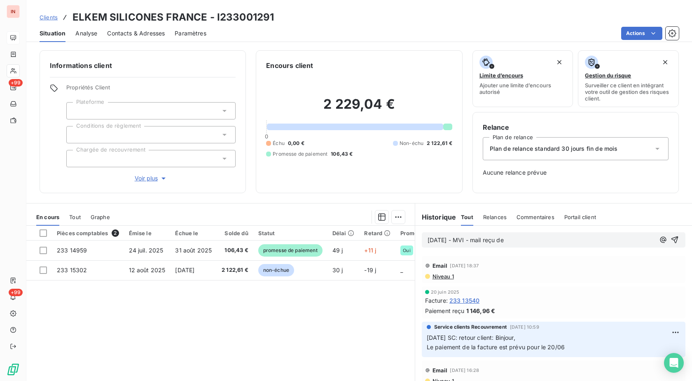
click at [541, 243] on p "[DATE] - MVI - mail reçu de" at bounding box center [541, 240] width 227 height 9
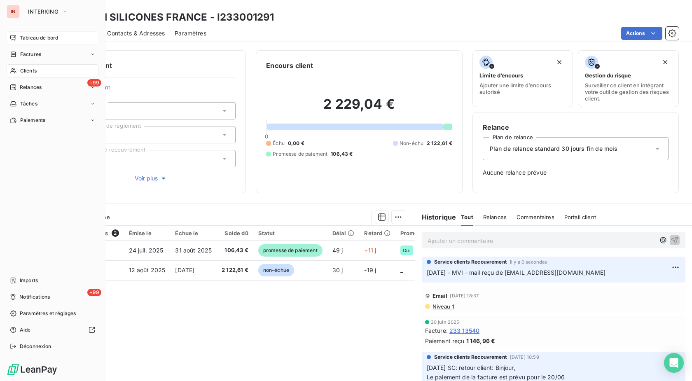
click at [14, 69] on icon at bounding box center [13, 70] width 6 height 5
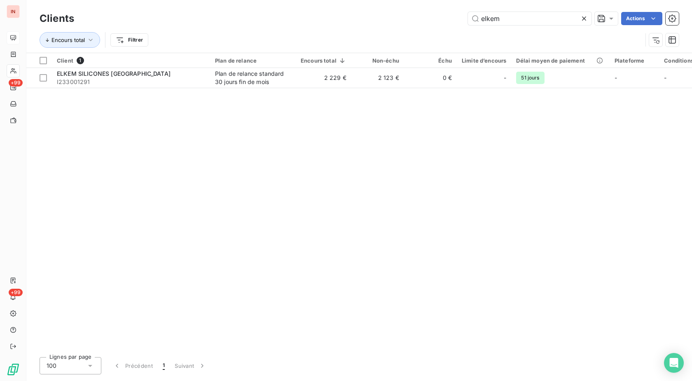
drag, startPoint x: 521, startPoint y: 17, endPoint x: 436, endPoint y: 19, distance: 84.9
click at [468, 19] on input "elkem" at bounding box center [530, 18] width 124 height 13
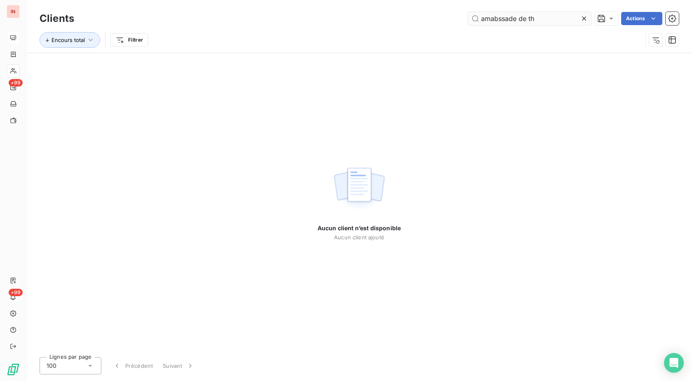
click at [499, 17] on input "amabssade de th" at bounding box center [530, 18] width 124 height 13
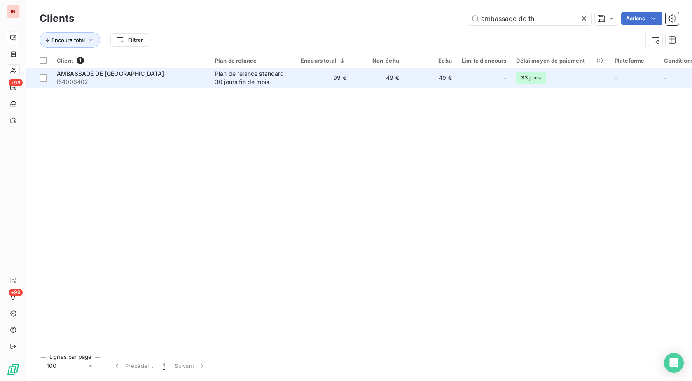
type input "ambassade de th"
click at [304, 77] on td "99 €" at bounding box center [324, 78] width 56 height 20
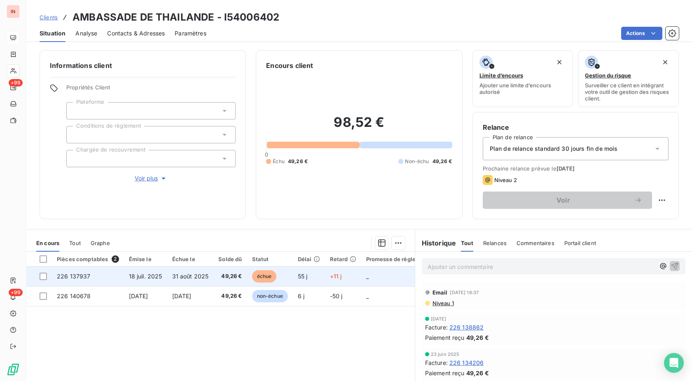
click at [216, 272] on td "49,26 €" at bounding box center [229, 277] width 33 height 20
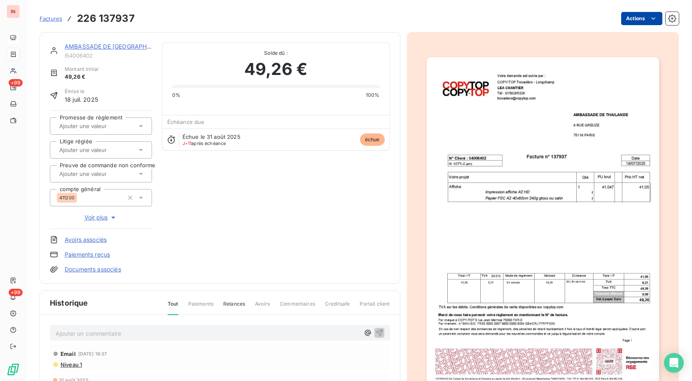
click at [622, 19] on html "IN +99 +99 Factures 226 137937 Actions AMBASSADE DE [GEOGRAPHIC_DATA] I54006402…" at bounding box center [346, 190] width 692 height 381
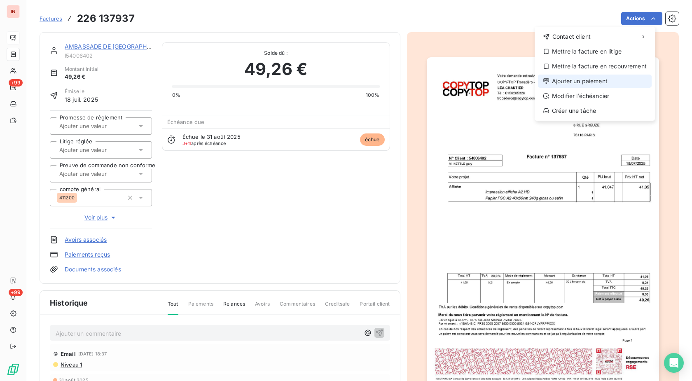
click at [579, 86] on div "Ajouter un paiement" at bounding box center [595, 81] width 114 height 13
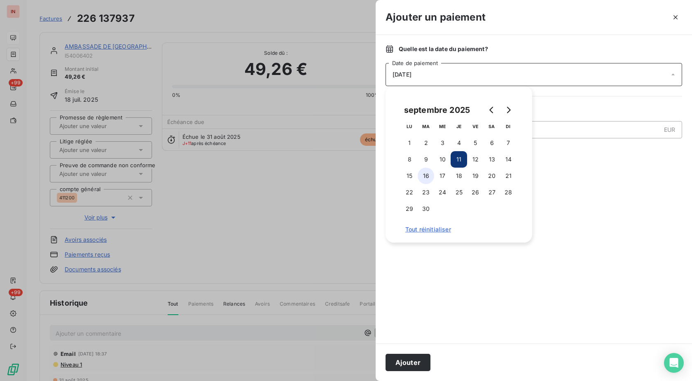
click at [424, 175] on button "16" at bounding box center [426, 176] width 16 height 16
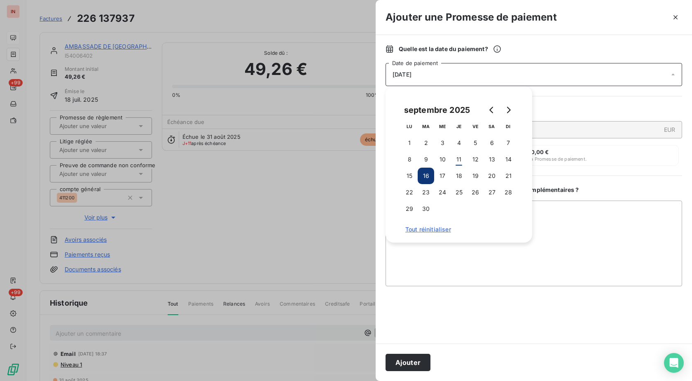
click at [407, 362] on button "Ajouter" at bounding box center [408, 362] width 45 height 17
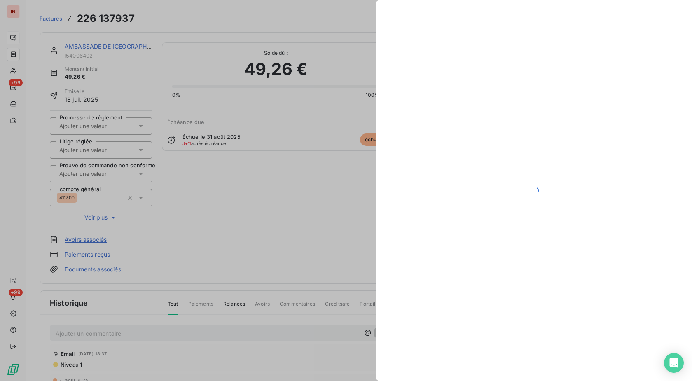
click at [101, 126] on div at bounding box center [346, 190] width 692 height 381
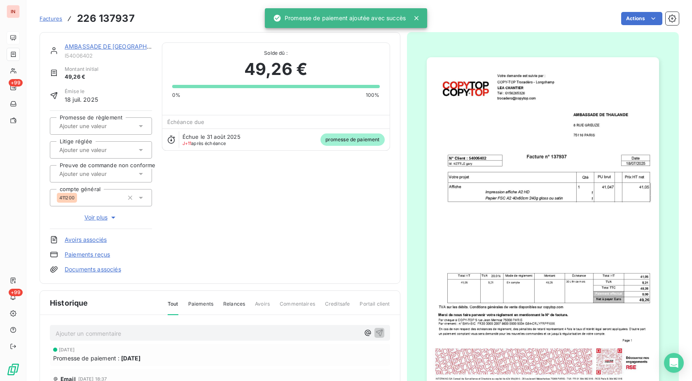
click at [104, 125] on input "text" at bounding box center [100, 125] width 83 height 7
click at [102, 140] on li "Oui" at bounding box center [101, 148] width 102 height 20
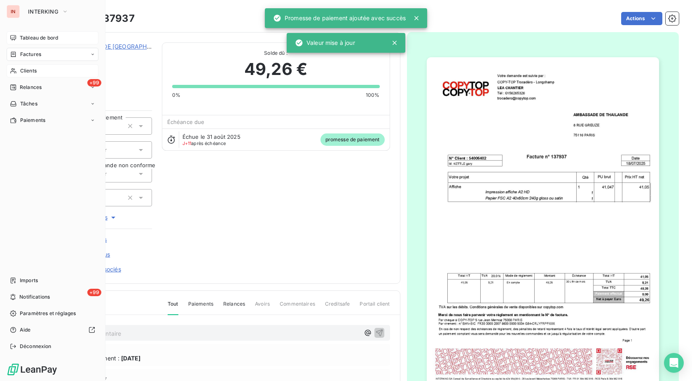
click at [30, 67] on span "Clients" at bounding box center [28, 70] width 16 height 7
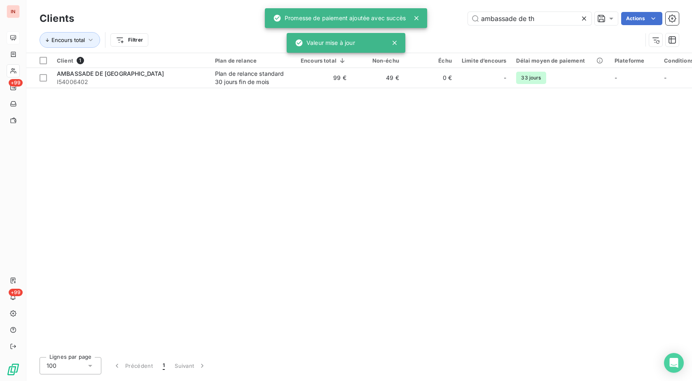
drag, startPoint x: 540, startPoint y: 18, endPoint x: 367, endPoint y: 28, distance: 173.4
click at [468, 25] on input "ambassade de th" at bounding box center [530, 18] width 124 height 13
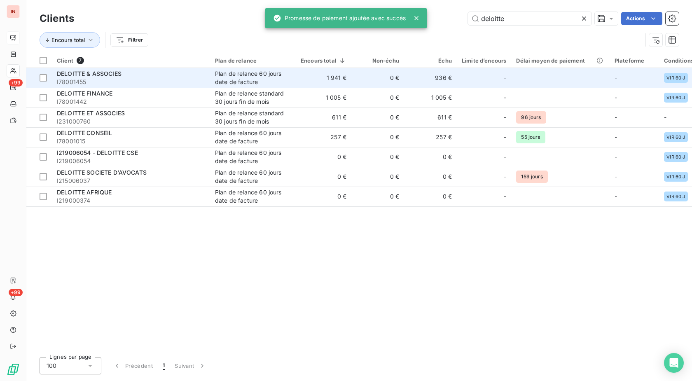
type input "deloitte"
click at [214, 82] on td "Plan de relance 60 jours date de facture" at bounding box center [253, 78] width 86 height 20
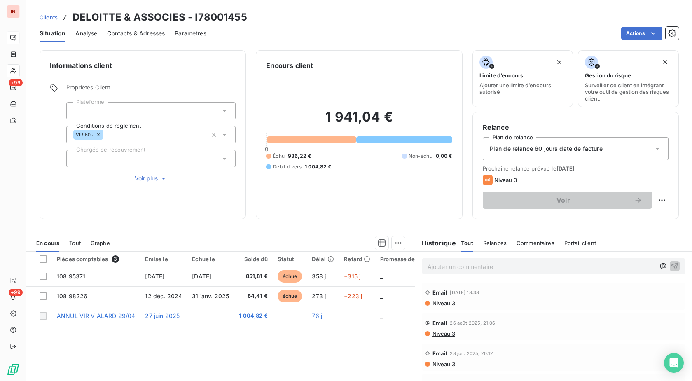
click at [476, 268] on p "Ajouter un commentaire ﻿" at bounding box center [541, 267] width 227 height 10
click at [551, 267] on p "[DATE] - MVI - mail reçu de" at bounding box center [541, 266] width 227 height 9
click at [541, 271] on p "[DATE] - MVI - mail reçu de [EMAIL_ADDRESS][DOMAIN_NAME]" at bounding box center [541, 266] width 227 height 9
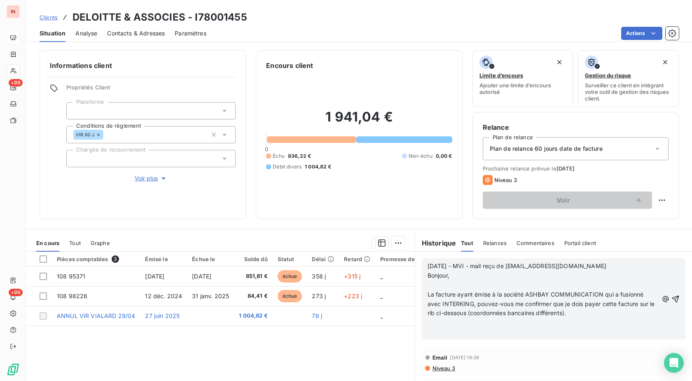
click at [480, 286] on p "﻿" at bounding box center [543, 285] width 231 height 9
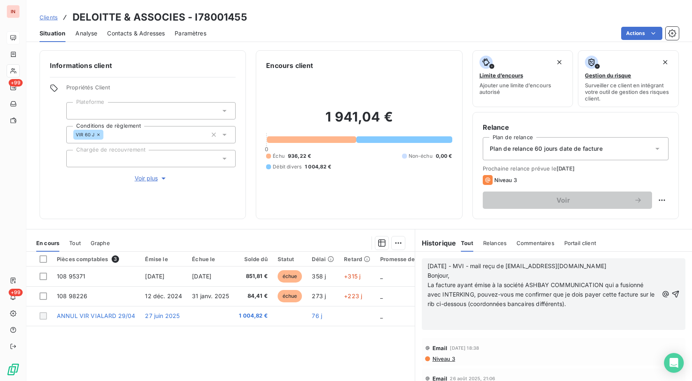
click at [437, 316] on p "﻿" at bounding box center [543, 313] width 231 height 9
click at [457, 314] on p "﻿" at bounding box center [543, 313] width 231 height 9
click at [441, 324] on p "﻿" at bounding box center [543, 322] width 231 height 9
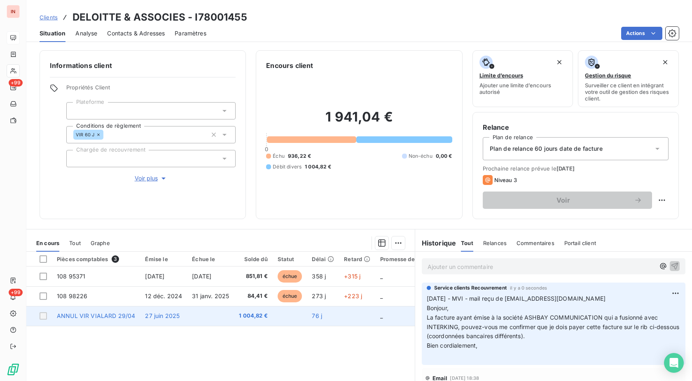
click at [200, 316] on td at bounding box center [210, 316] width 47 height 20
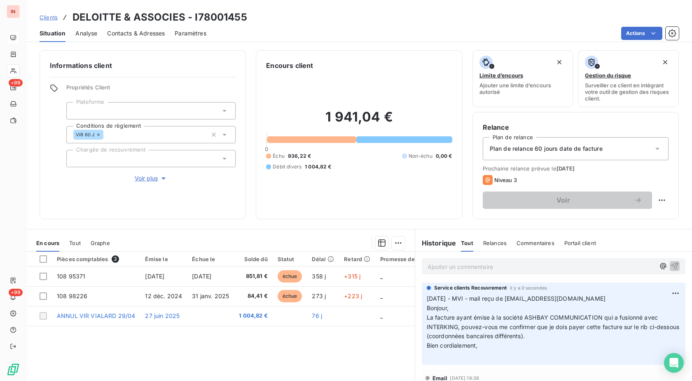
click at [221, 18] on h3 "DELOITTE & ASSOCIES - I78001455" at bounding box center [160, 17] width 175 height 15
copy h3 "I78001455"
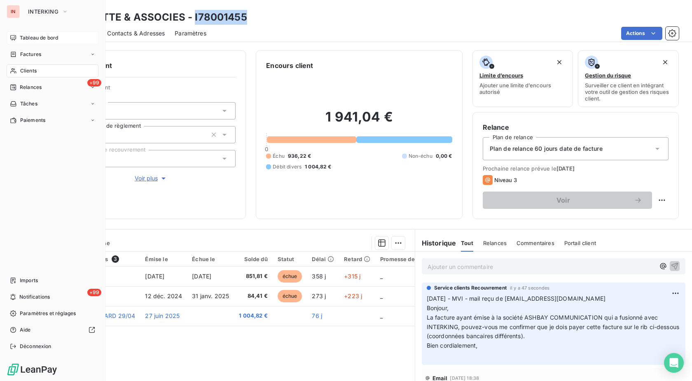
click at [19, 71] on div "Clients" at bounding box center [53, 70] width 92 height 13
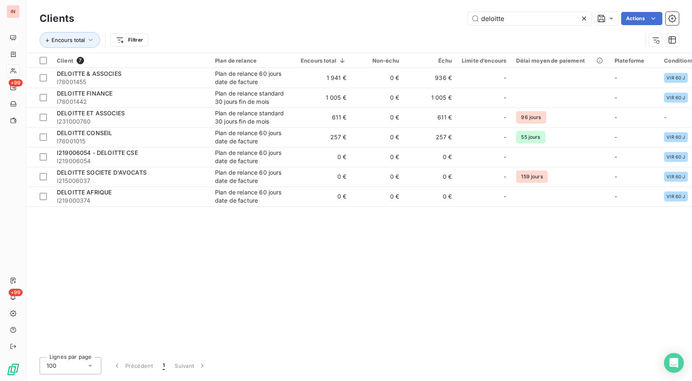
drag, startPoint x: 524, startPoint y: 21, endPoint x: 348, endPoint y: 32, distance: 176.7
click at [468, 25] on input "deloitte" at bounding box center [530, 18] width 124 height 13
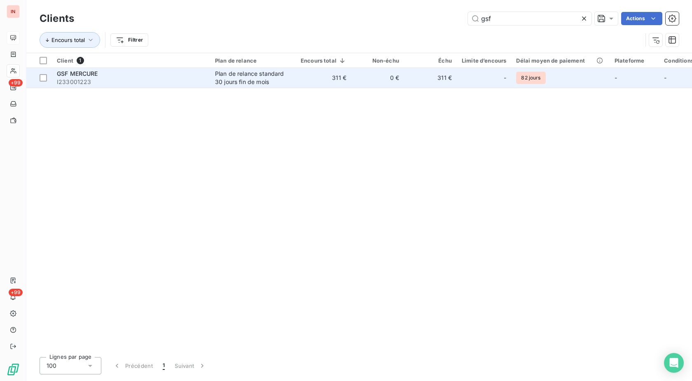
type input "gsf"
click at [291, 75] on td "Plan de relance standard 30 jours fin de mois" at bounding box center [253, 78] width 86 height 20
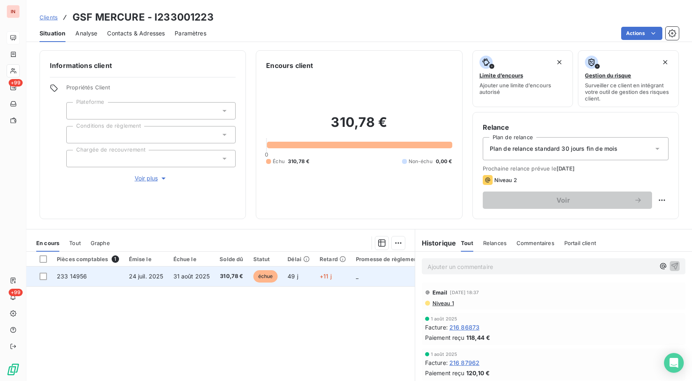
click at [265, 282] on span "échue" at bounding box center [265, 276] width 25 height 12
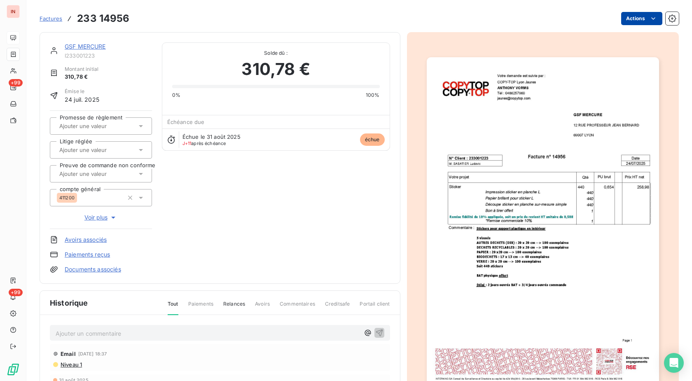
click at [628, 17] on html "IN +99 +99 Factures 233 14956 Actions GSF MERCURE I233001223 Montant initial 31…" at bounding box center [346, 190] width 692 height 381
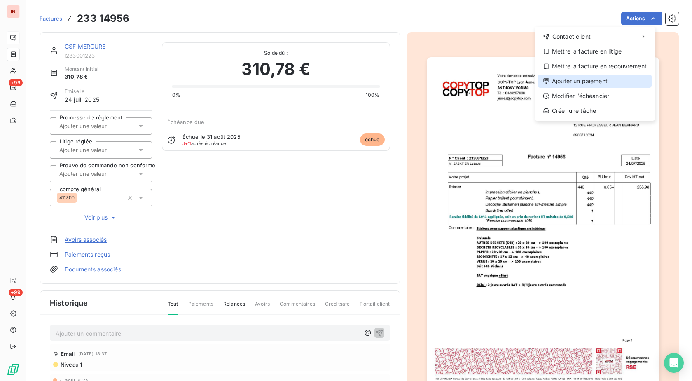
click at [579, 83] on div "Ajouter un paiement" at bounding box center [595, 81] width 114 height 13
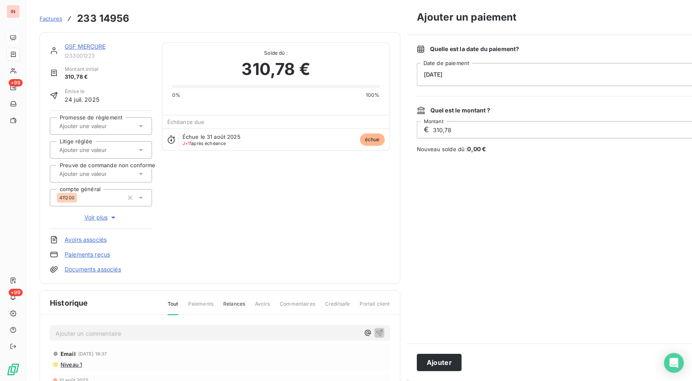
click at [490, 79] on div "[DATE]" at bounding box center [565, 74] width 297 height 23
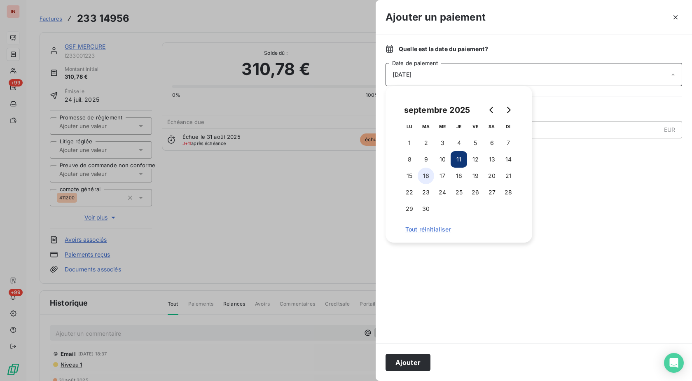
click at [429, 179] on button "16" at bounding box center [426, 176] width 16 height 16
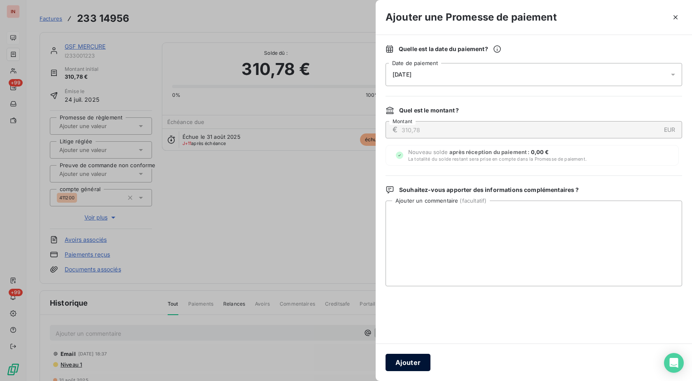
click at [405, 366] on button "Ajouter" at bounding box center [408, 362] width 45 height 17
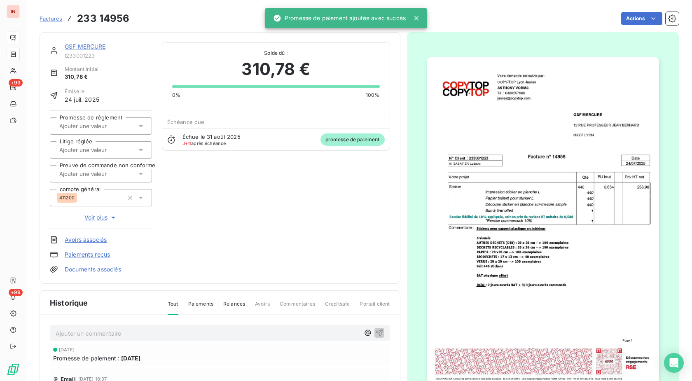
click at [114, 131] on div at bounding box center [97, 126] width 80 height 11
click at [113, 149] on div "Oui" at bounding box center [105, 147] width 79 height 13
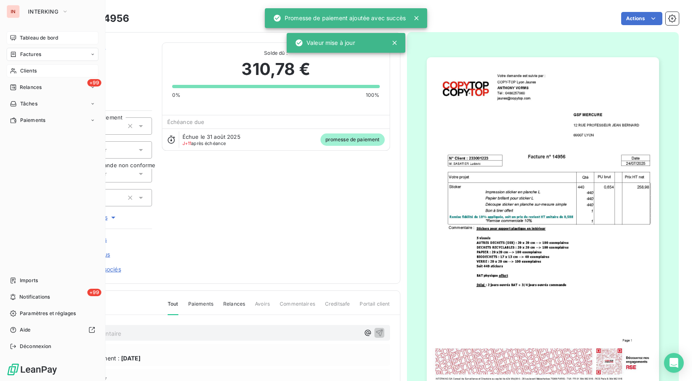
click at [18, 68] on div "Clients" at bounding box center [53, 70] width 92 height 13
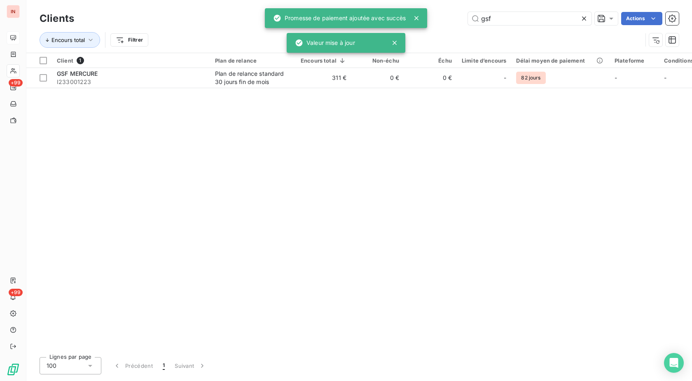
drag, startPoint x: 491, startPoint y: 21, endPoint x: 368, endPoint y: 27, distance: 123.4
click at [468, 25] on input "gsf" at bounding box center [530, 18] width 124 height 13
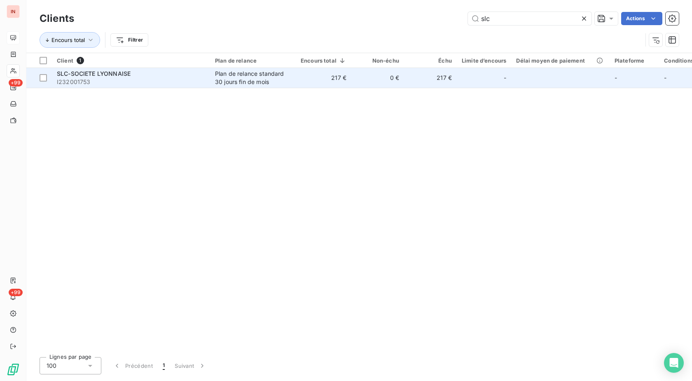
type input "slc"
click at [270, 80] on div "Plan de relance standard 30 jours fin de mois" at bounding box center [253, 78] width 76 height 16
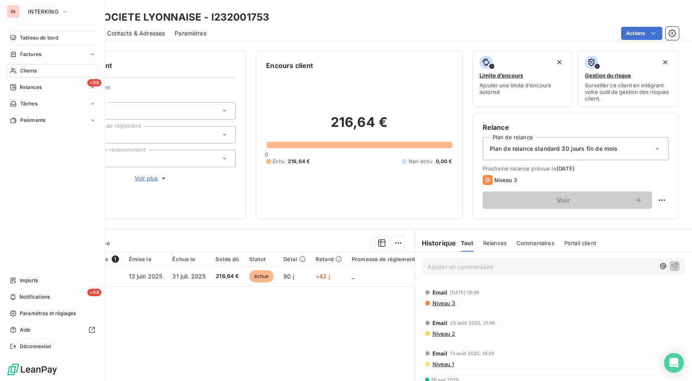
click at [17, 70] on div "Clients" at bounding box center [53, 70] width 92 height 13
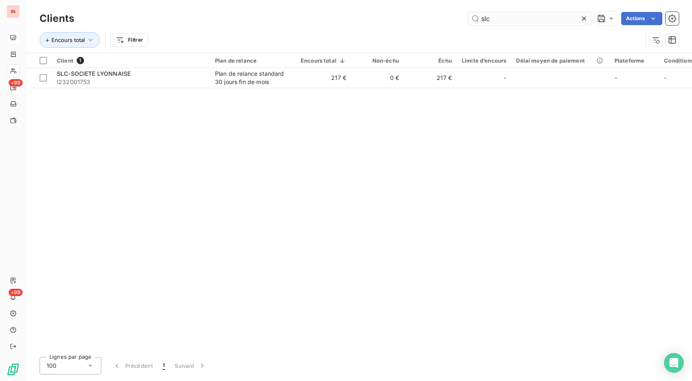
drag, startPoint x: 475, startPoint y: 19, endPoint x: 368, endPoint y: 24, distance: 106.8
click at [468, 24] on input "slc" at bounding box center [530, 18] width 124 height 13
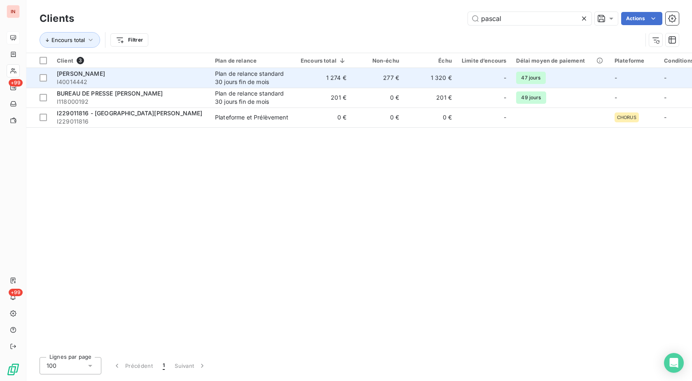
type input "pascal"
click at [156, 78] on span "I40014442" at bounding box center [131, 82] width 148 height 8
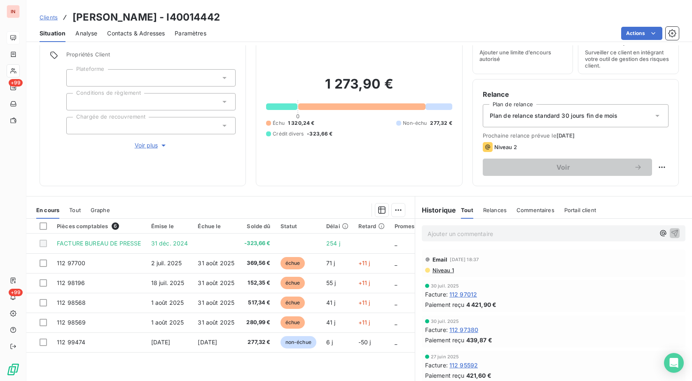
scroll to position [42, 0]
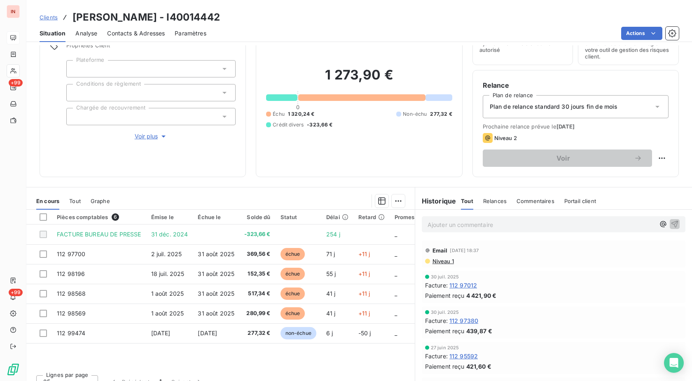
click at [205, 19] on h3 "[PERSON_NAME] - I40014442" at bounding box center [147, 17] width 148 height 15
copy h3 "I40014442"
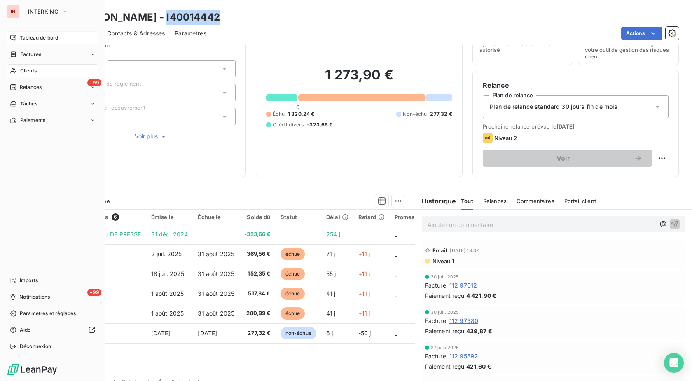
click at [19, 70] on div "Clients" at bounding box center [53, 70] width 92 height 13
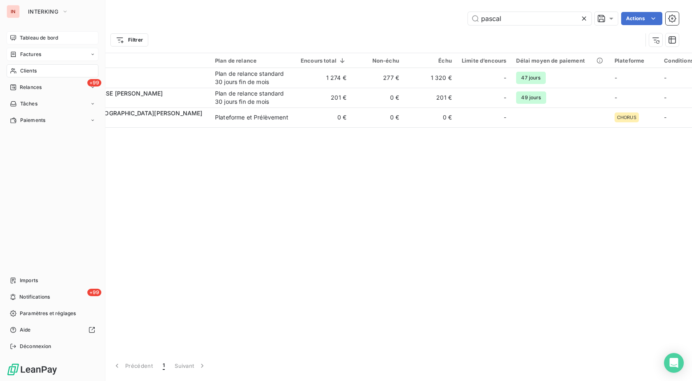
click at [12, 54] on icon at bounding box center [13, 54] width 7 height 7
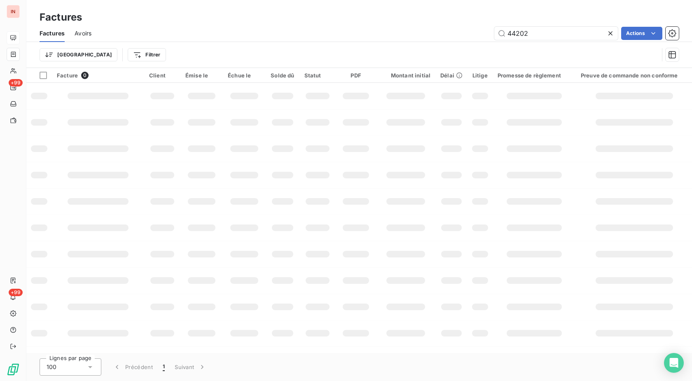
drag, startPoint x: 541, startPoint y: 33, endPoint x: 405, endPoint y: 42, distance: 135.9
click at [495, 40] on input "44202" at bounding box center [557, 33] width 124 height 13
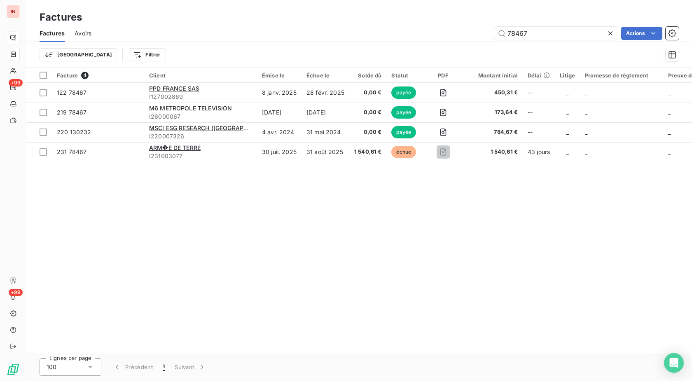
type input "78467"
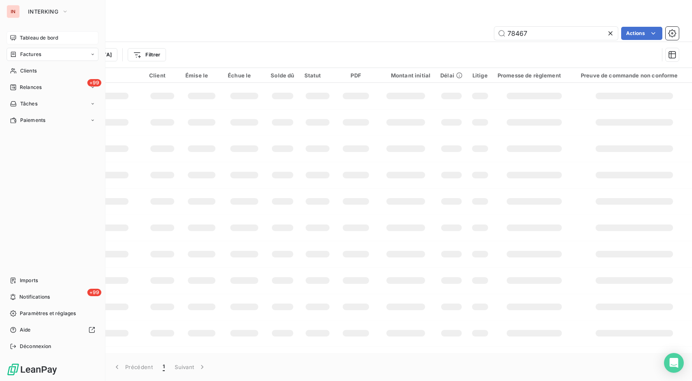
click at [19, 40] on div "Tableau de bord" at bounding box center [53, 37] width 92 height 13
